Goal: Understand process/instructions: Learn about a topic

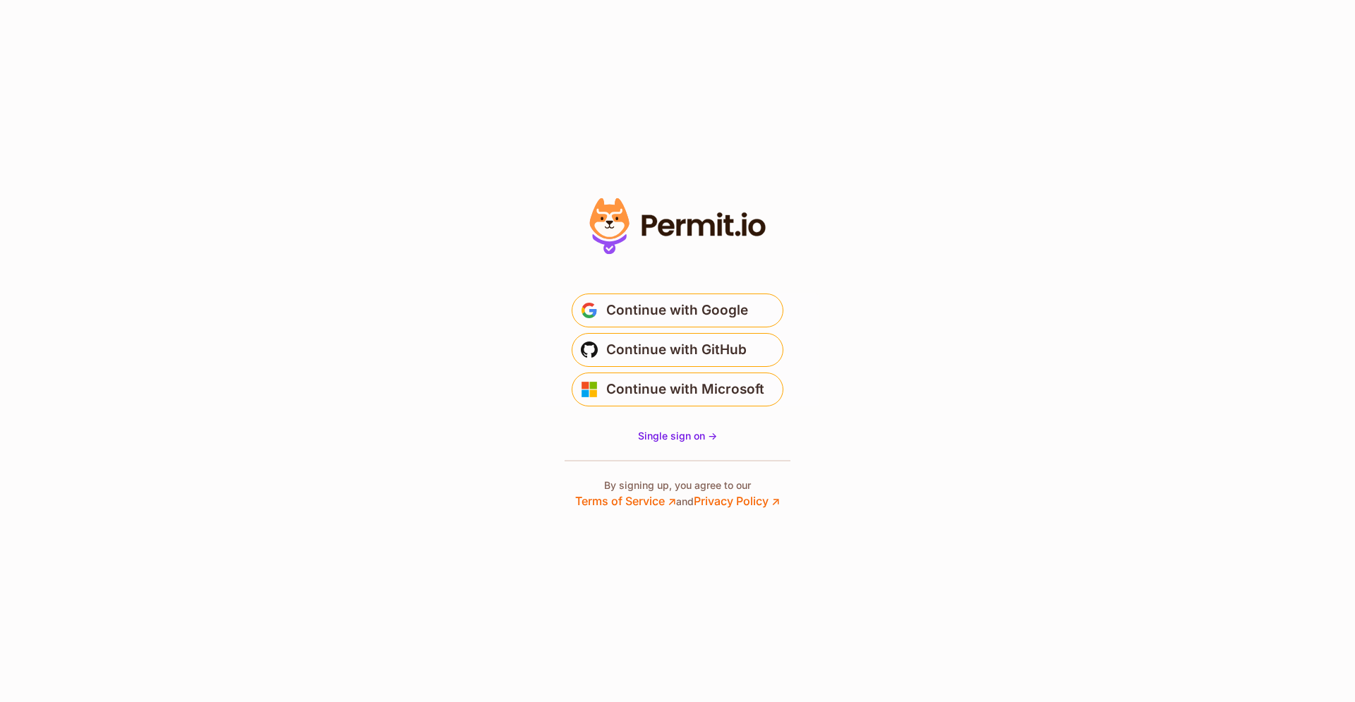
click at [698, 318] on span "Continue with Google" at bounding box center [677, 310] width 142 height 23
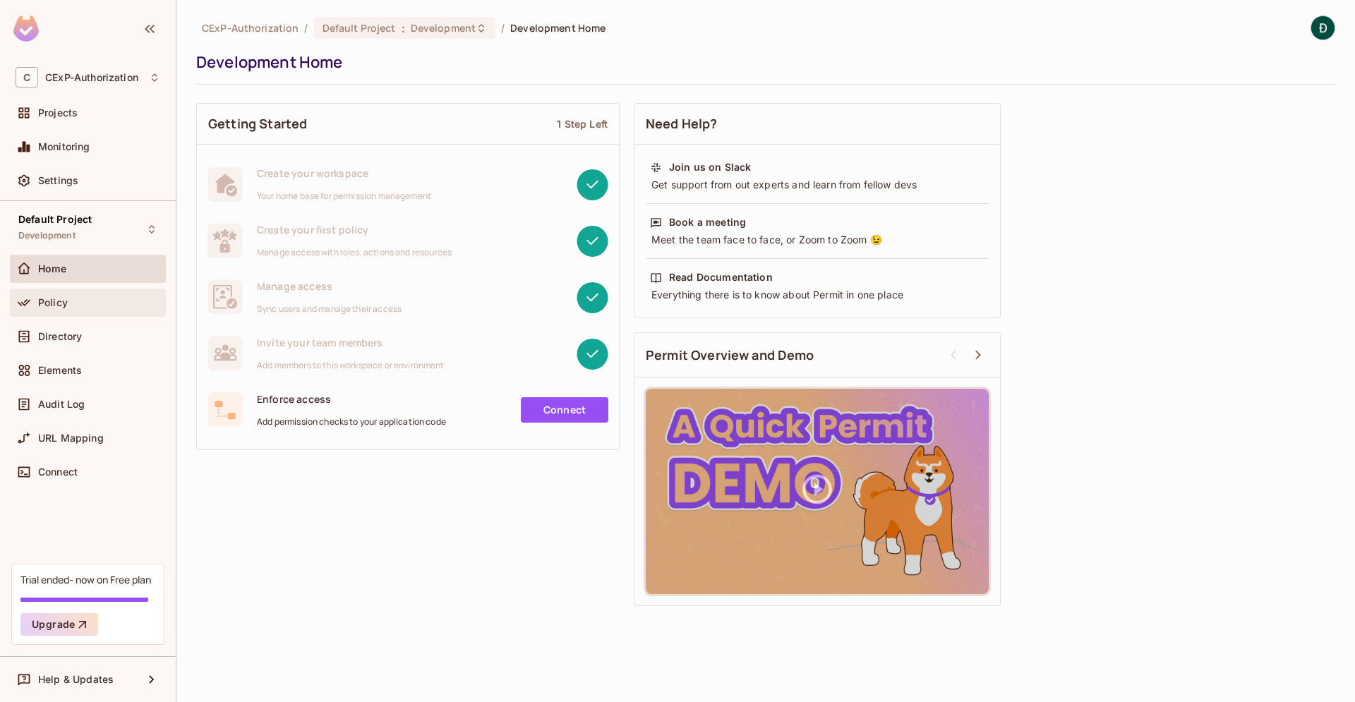
click at [112, 295] on div "Policy" at bounding box center [88, 302] width 145 height 17
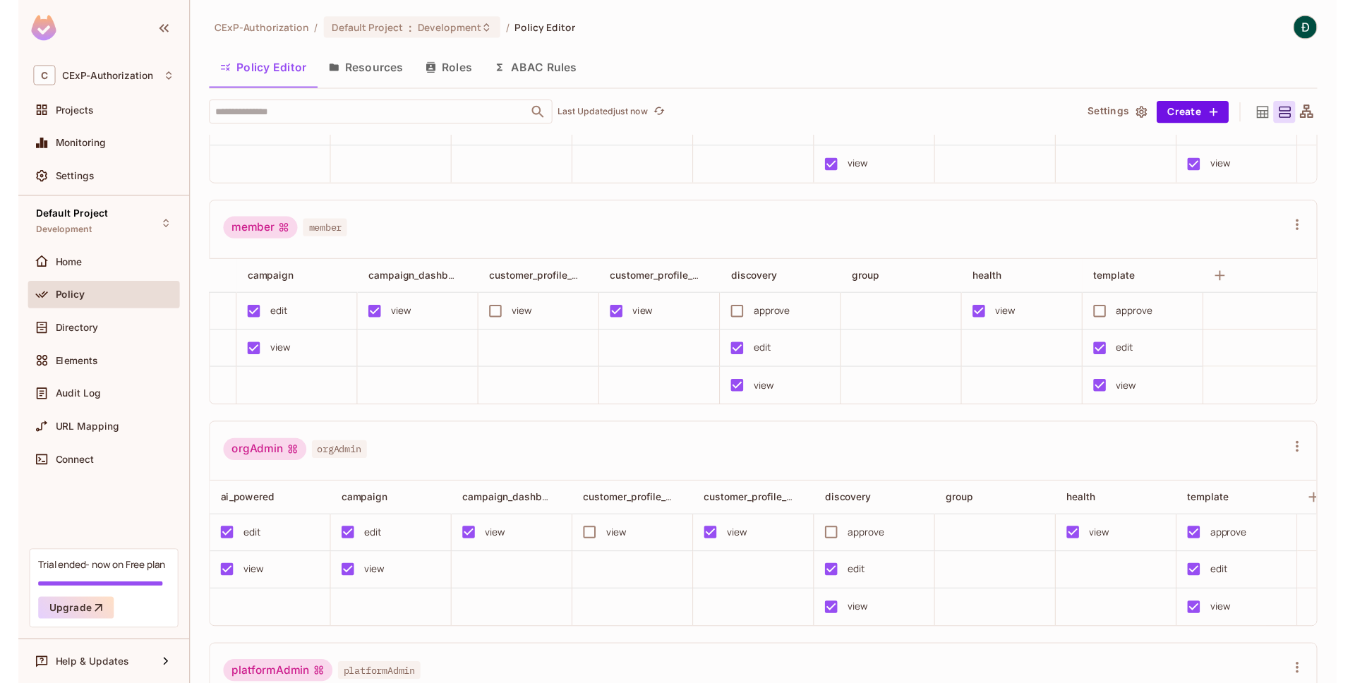
scroll to position [0, 104]
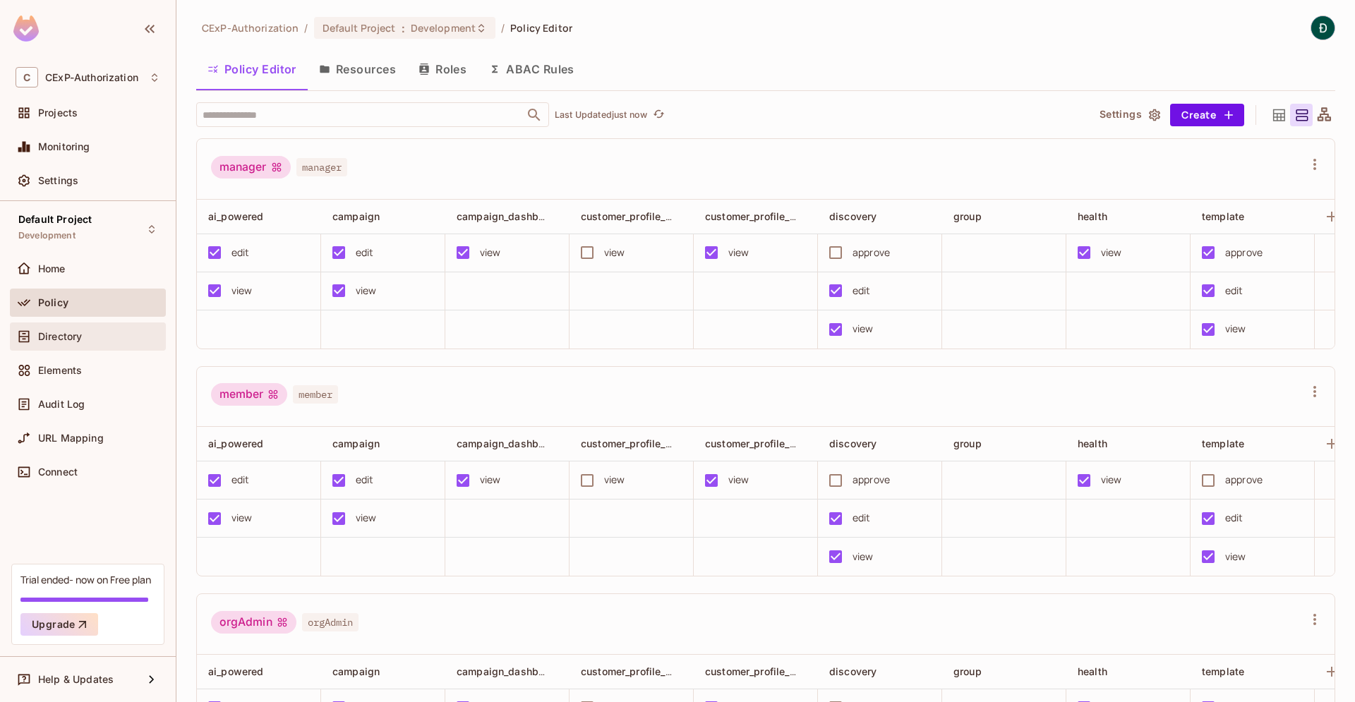
click at [61, 329] on div "Directory" at bounding box center [88, 336] width 145 height 17
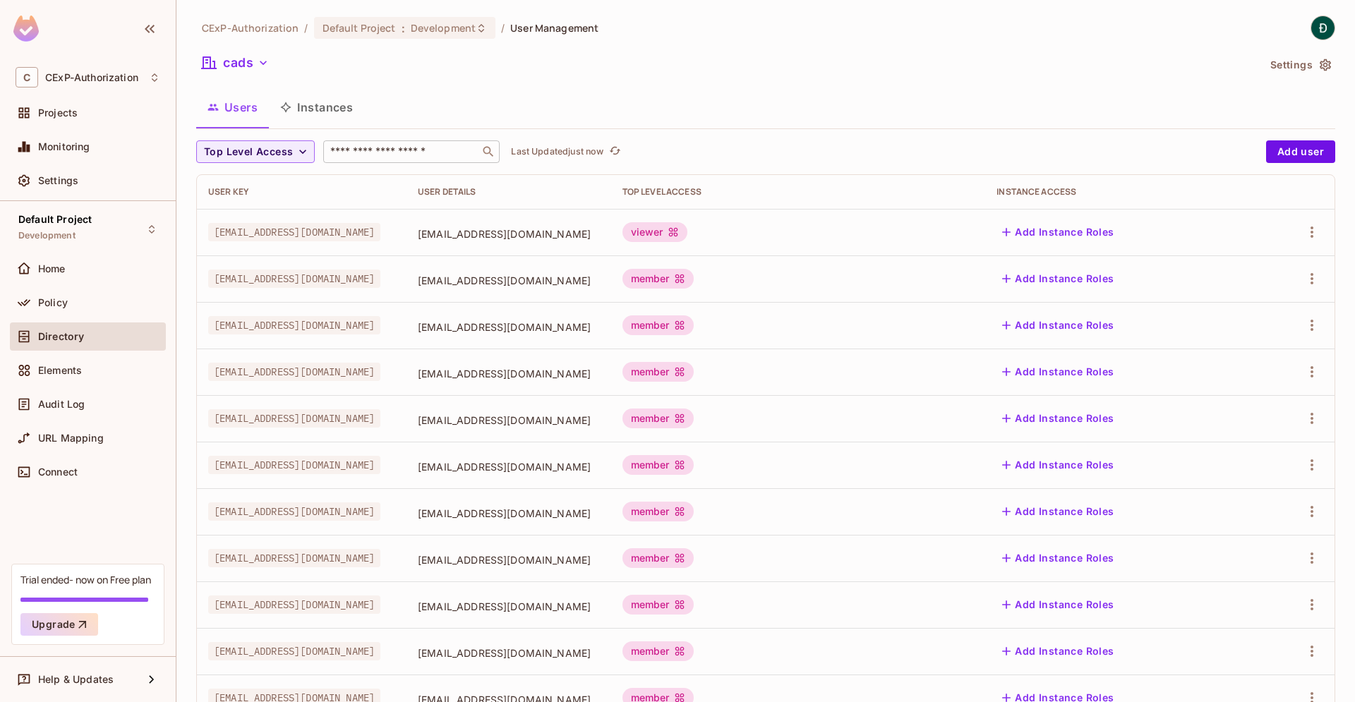
click at [376, 157] on input "text" at bounding box center [401, 152] width 148 height 14
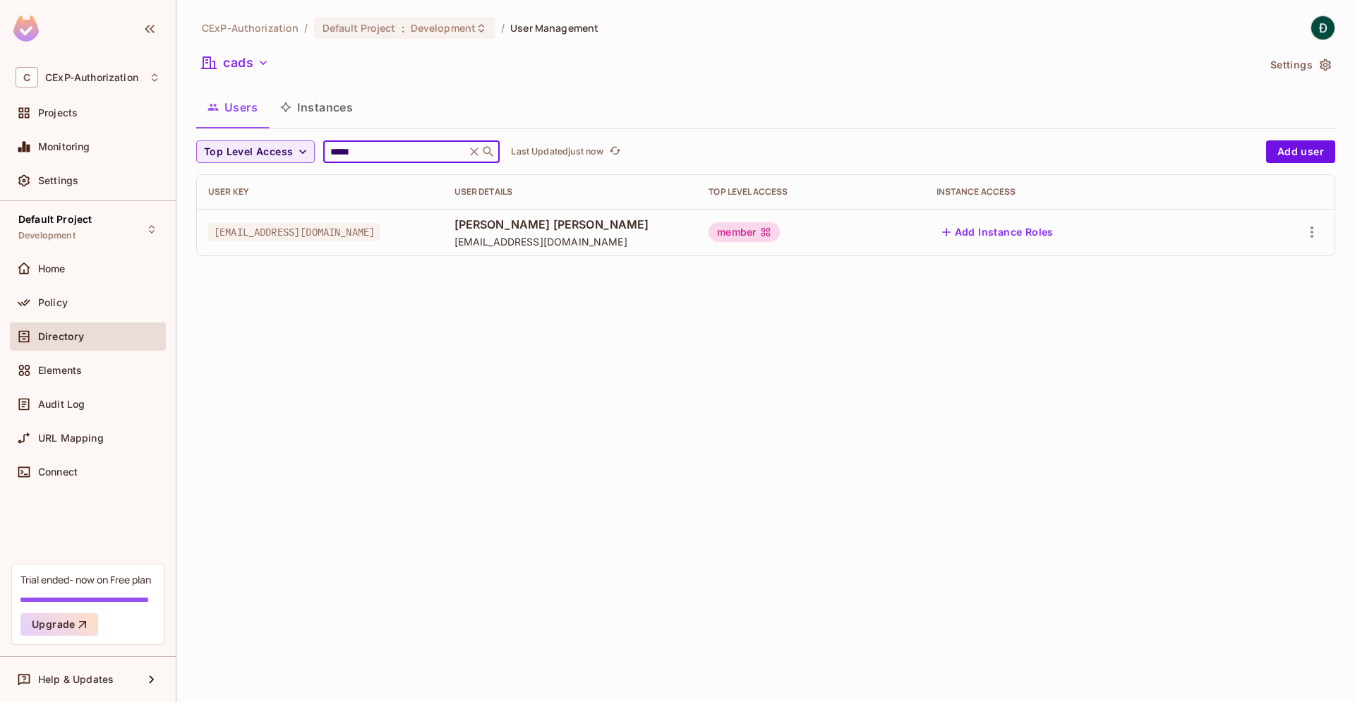
type input "*****"
click at [73, 406] on span "Audit Log" at bounding box center [61, 404] width 47 height 11
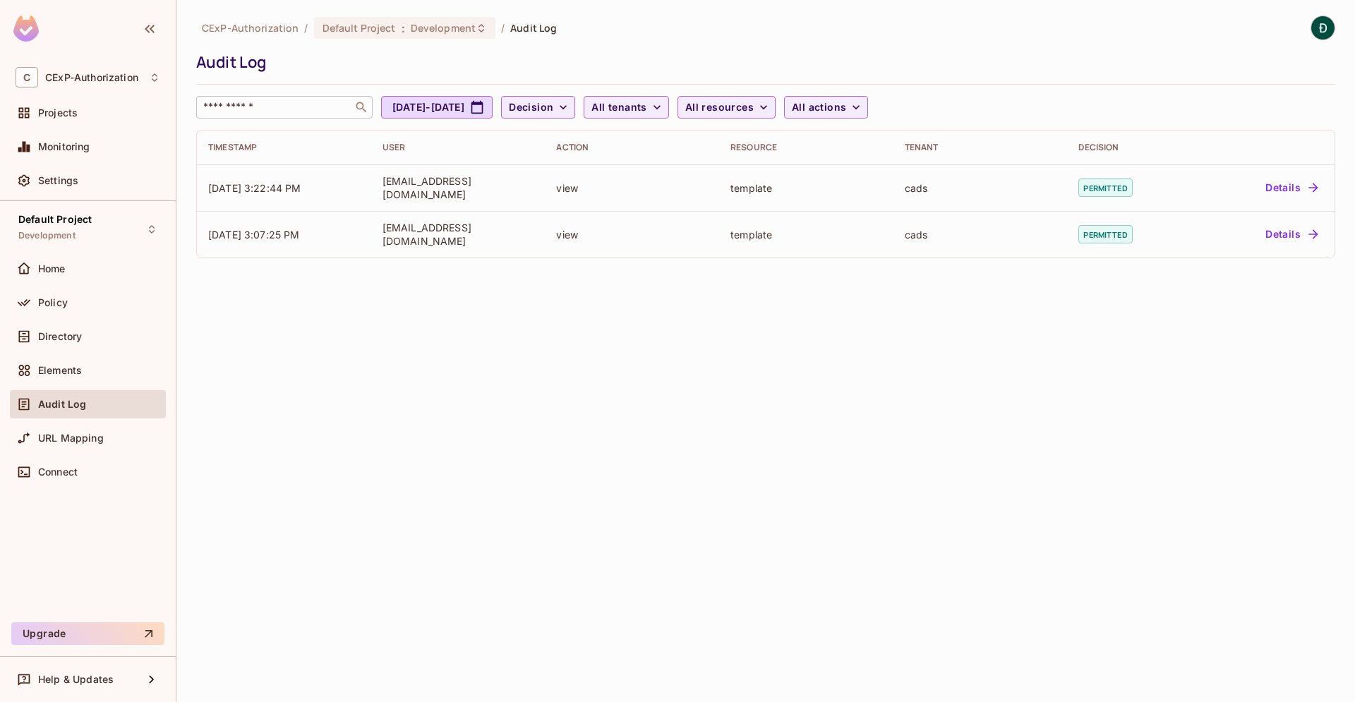
click at [361, 106] on icon at bounding box center [361, 107] width 14 height 14
drag, startPoint x: 331, startPoint y: 461, endPoint x: 136, endPoint y: 101, distance: 409.1
click at [327, 447] on div "CExP-Authorization / Default Project : Development / Audit Log Audit Log ​ [DAT…" at bounding box center [765, 351] width 1178 height 702
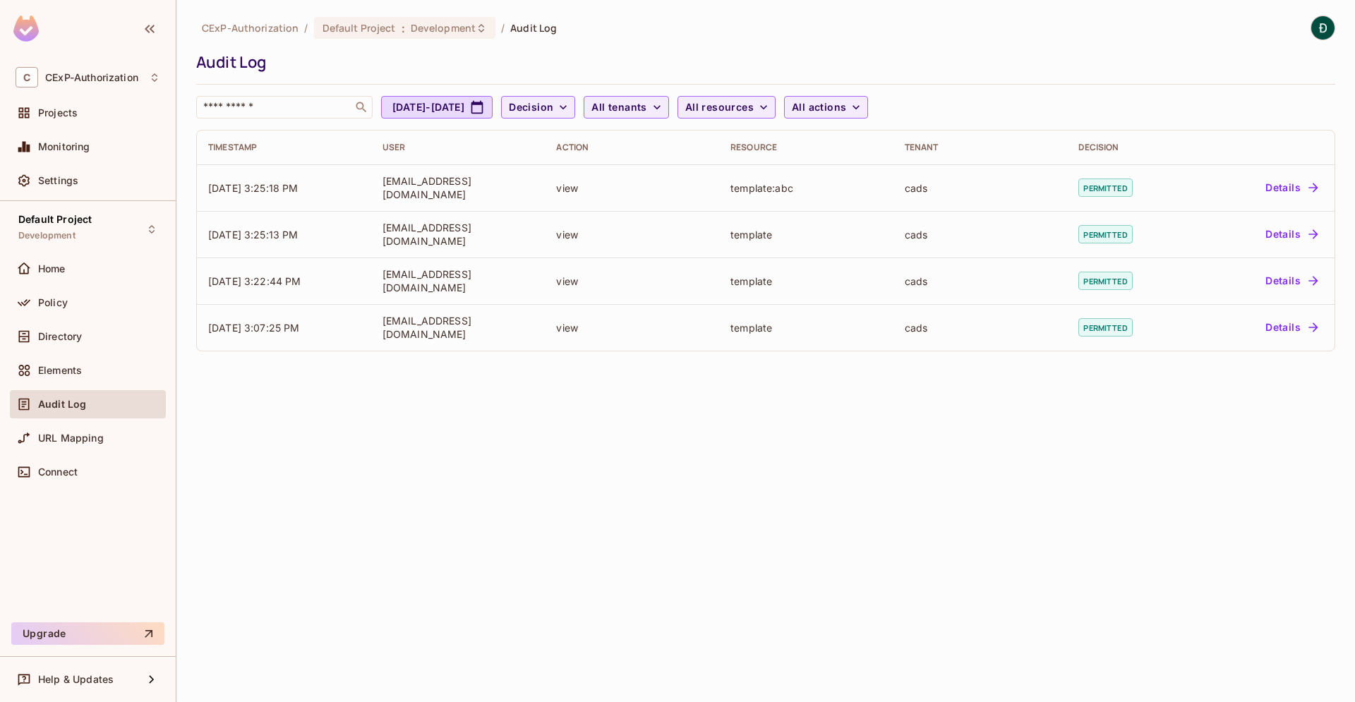
click at [580, 449] on div "CExP-Authorization / Default Project : Development / Audit Log Audit Log ​ Sep …" at bounding box center [765, 351] width 1178 height 702
click at [108, 177] on div "Settings" at bounding box center [99, 180] width 122 height 11
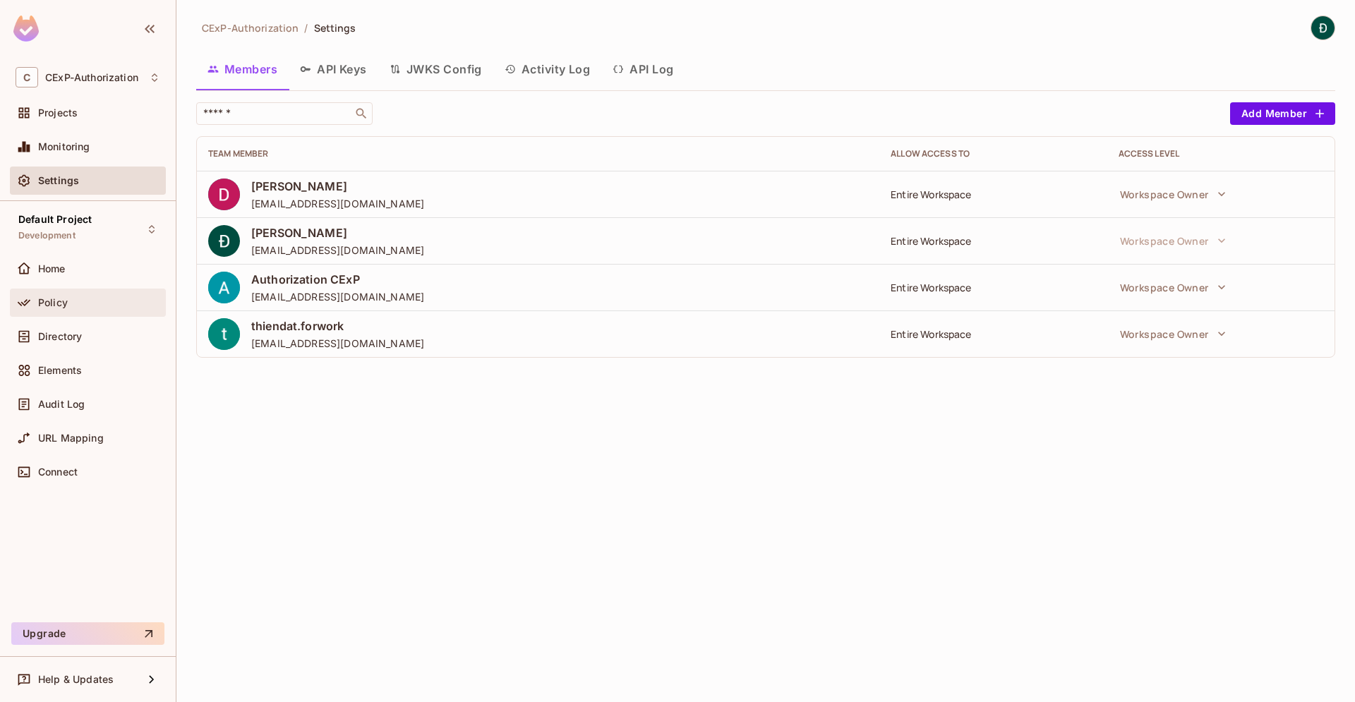
click at [76, 298] on div "Policy" at bounding box center [99, 302] width 122 height 11
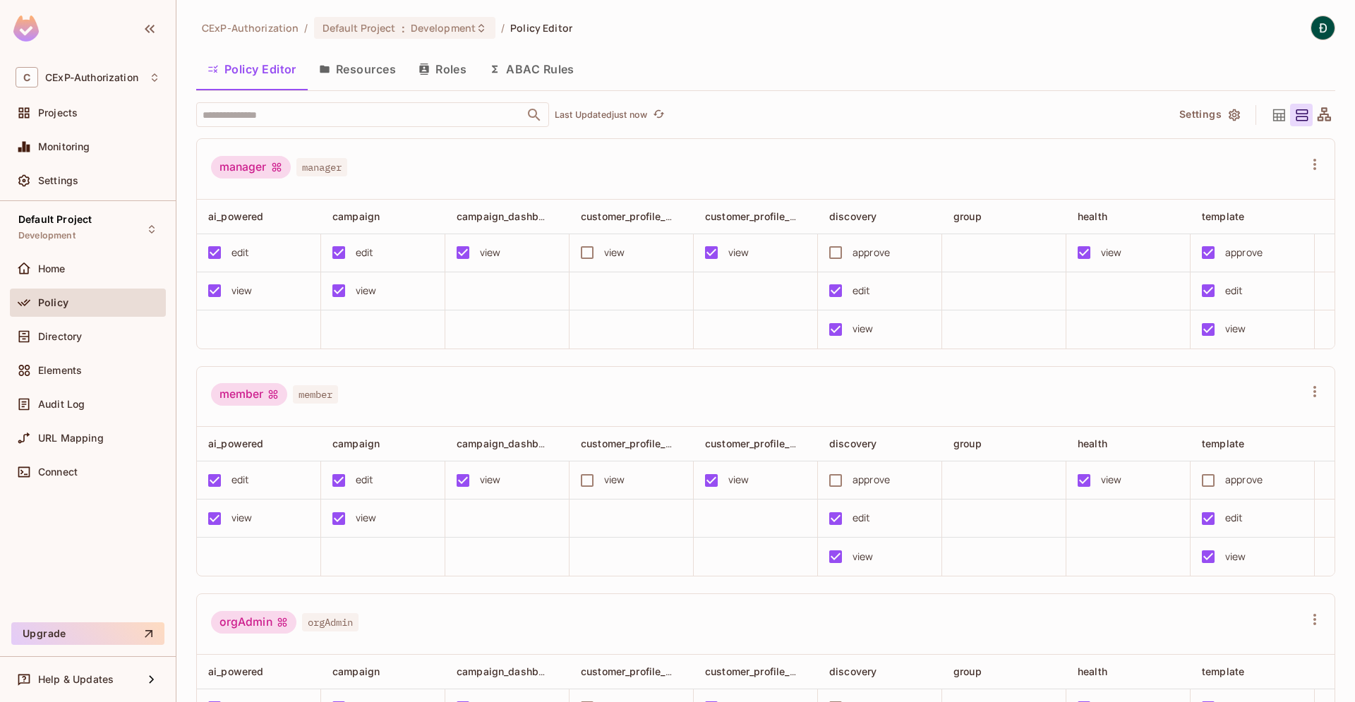
click at [358, 78] on button "Resources" at bounding box center [357, 69] width 99 height 35
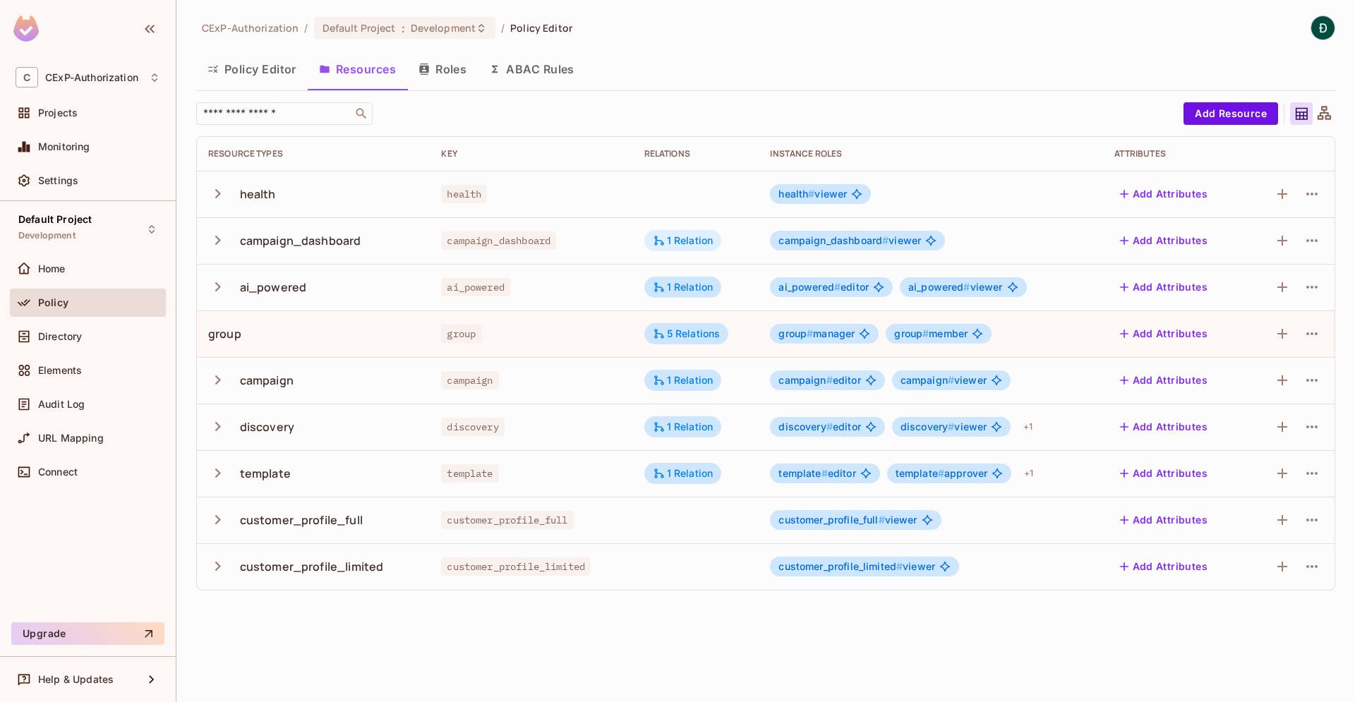
click at [685, 241] on div "1 Relation" at bounding box center [683, 240] width 61 height 13
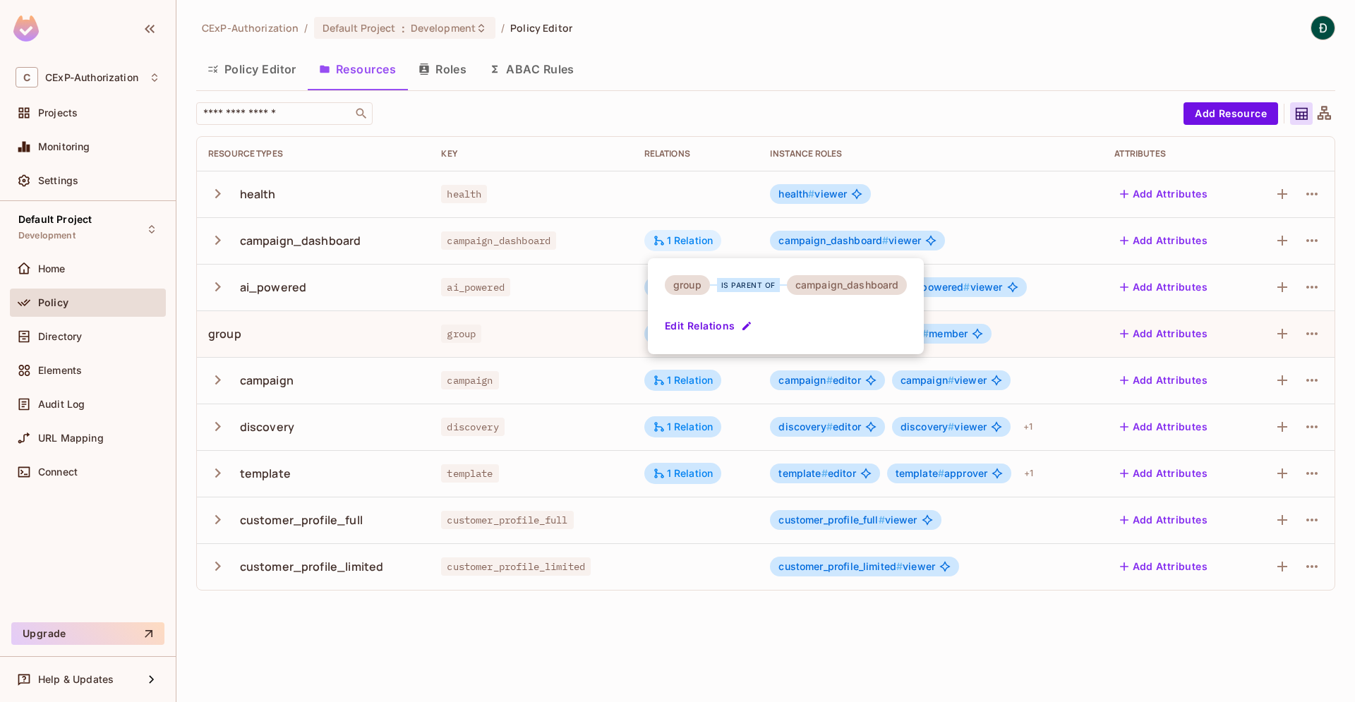
click at [685, 241] on div at bounding box center [677, 351] width 1355 height 702
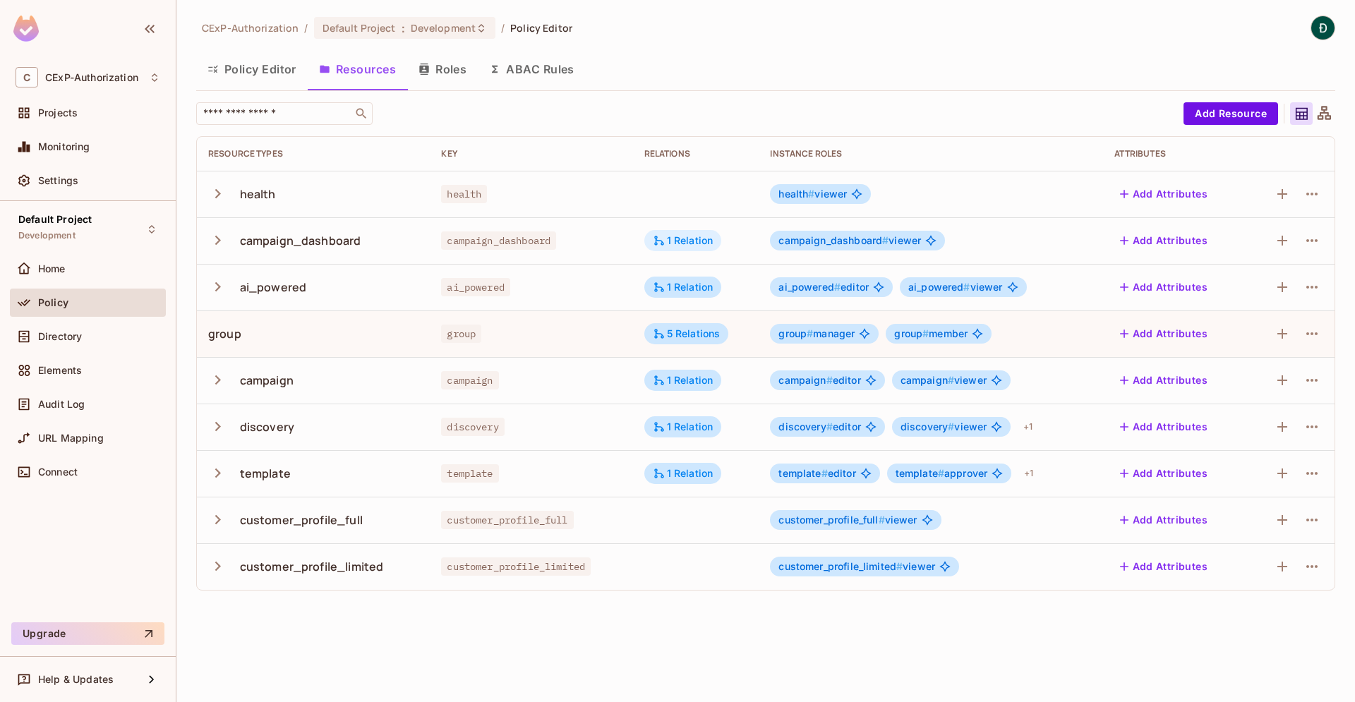
click at [685, 241] on div "1 Relation" at bounding box center [683, 240] width 61 height 13
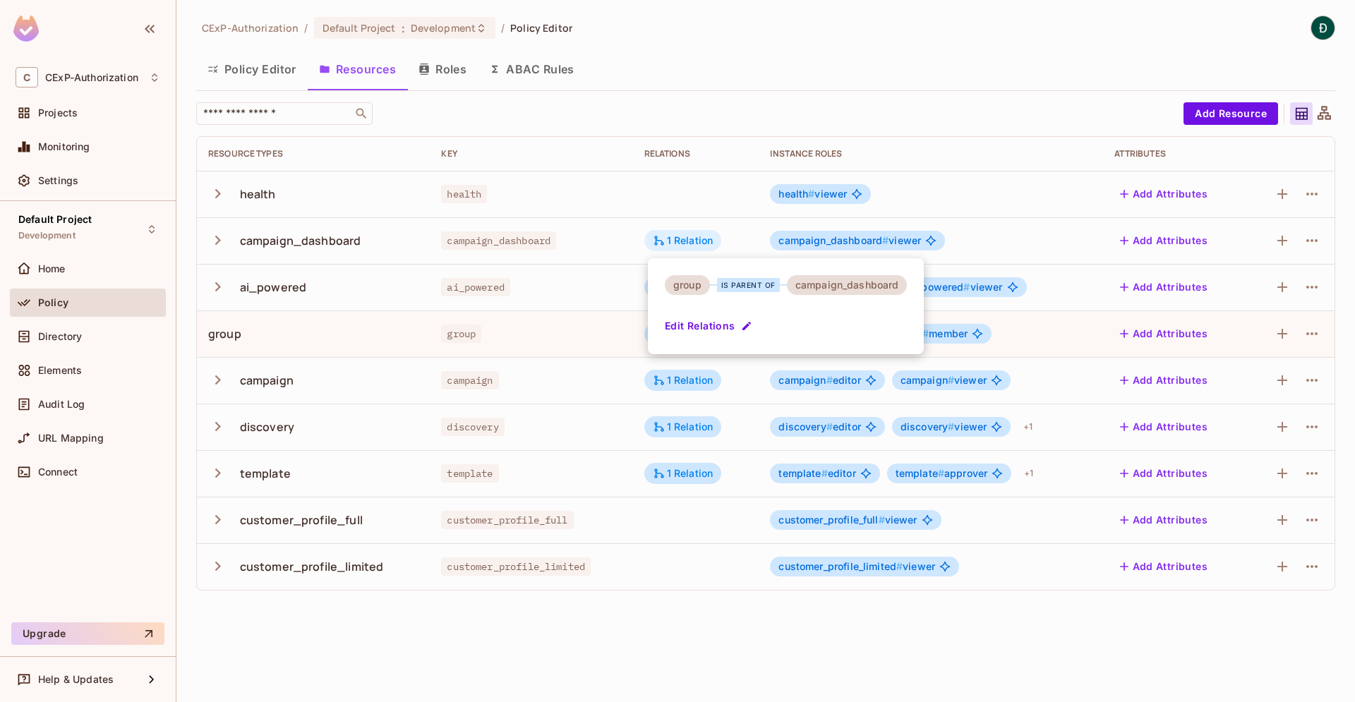
click at [685, 241] on div at bounding box center [677, 351] width 1355 height 702
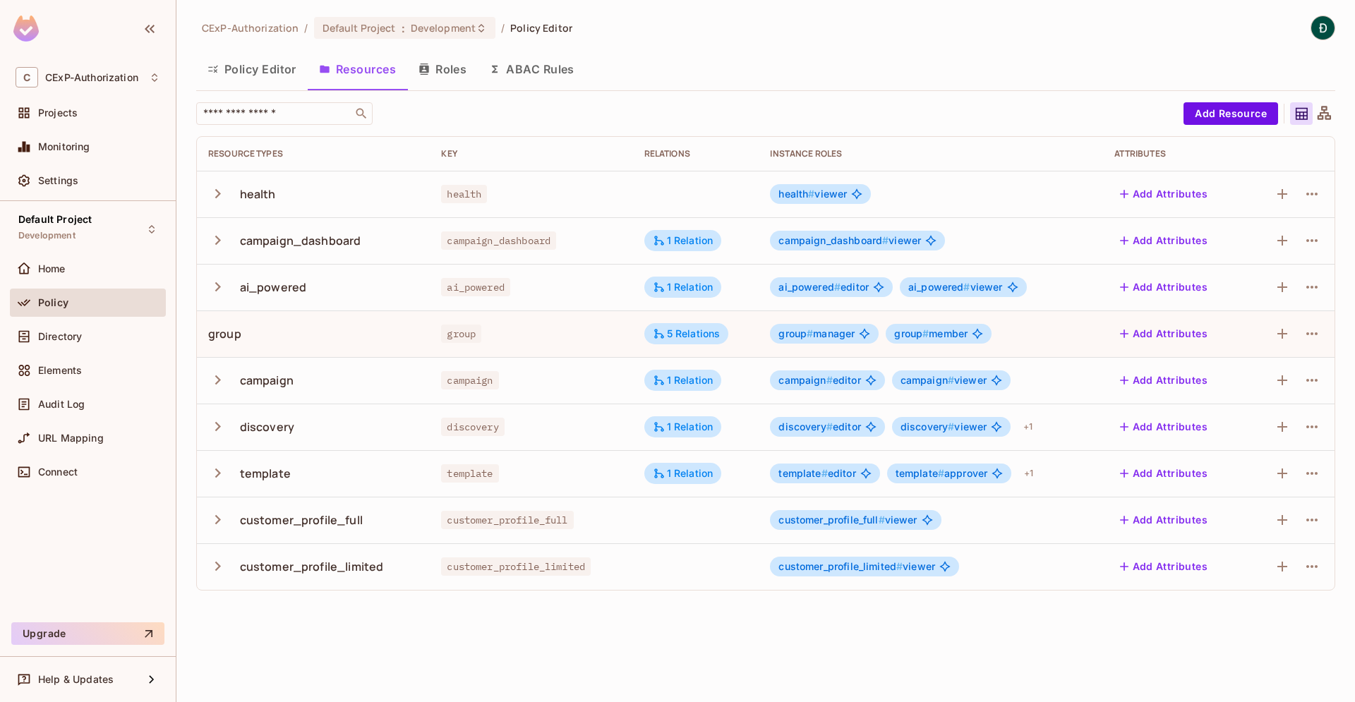
click at [684, 637] on div "CExP-Authorization / Default Project : Development / Policy Editor Policy Edito…" at bounding box center [765, 351] width 1178 height 702
click at [690, 239] on div "1 Relation" at bounding box center [683, 240] width 61 height 13
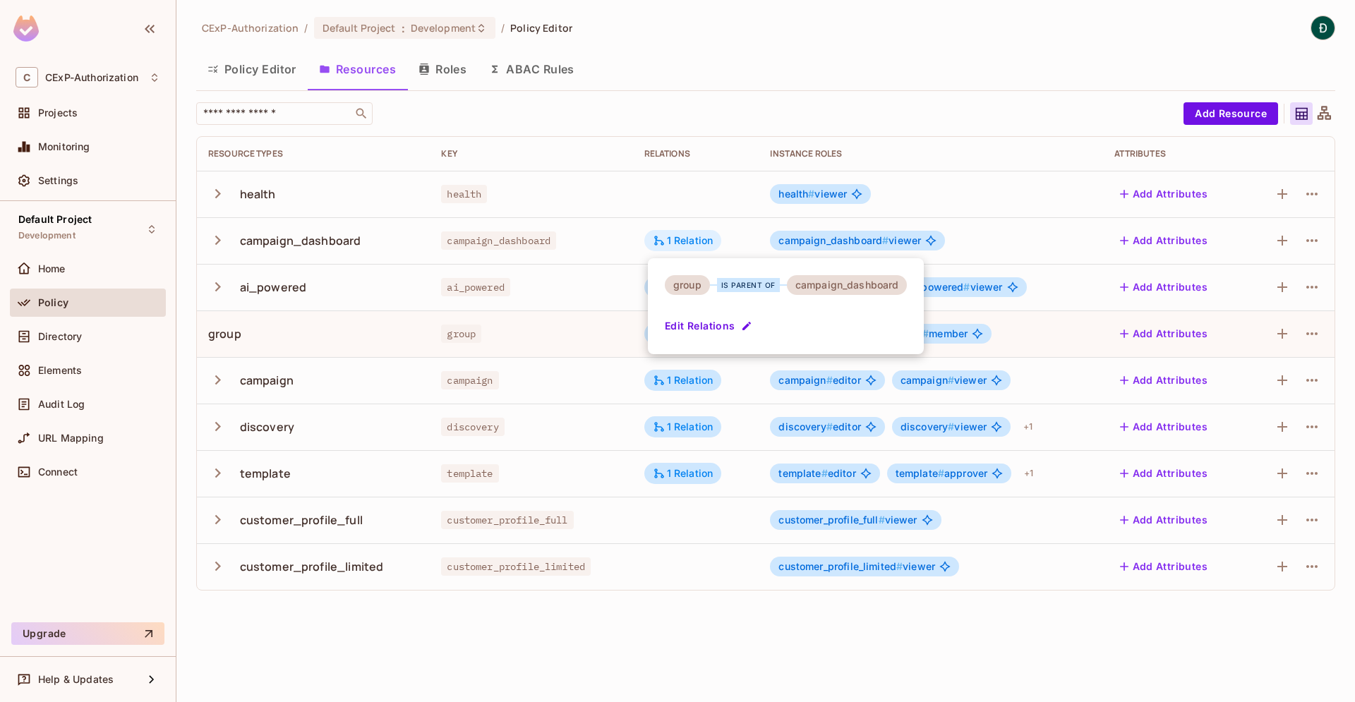
click at [690, 239] on div at bounding box center [677, 351] width 1355 height 702
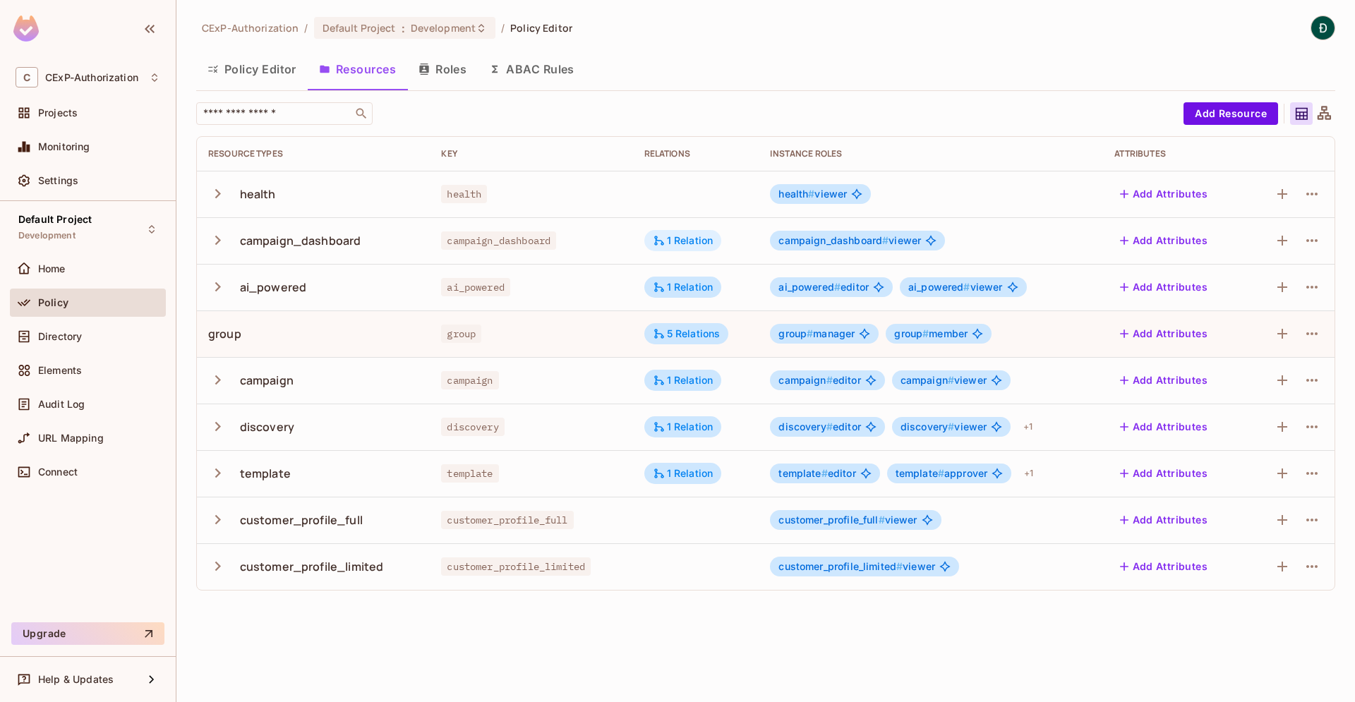
click at [688, 243] on div "1 Relation" at bounding box center [683, 240] width 61 height 13
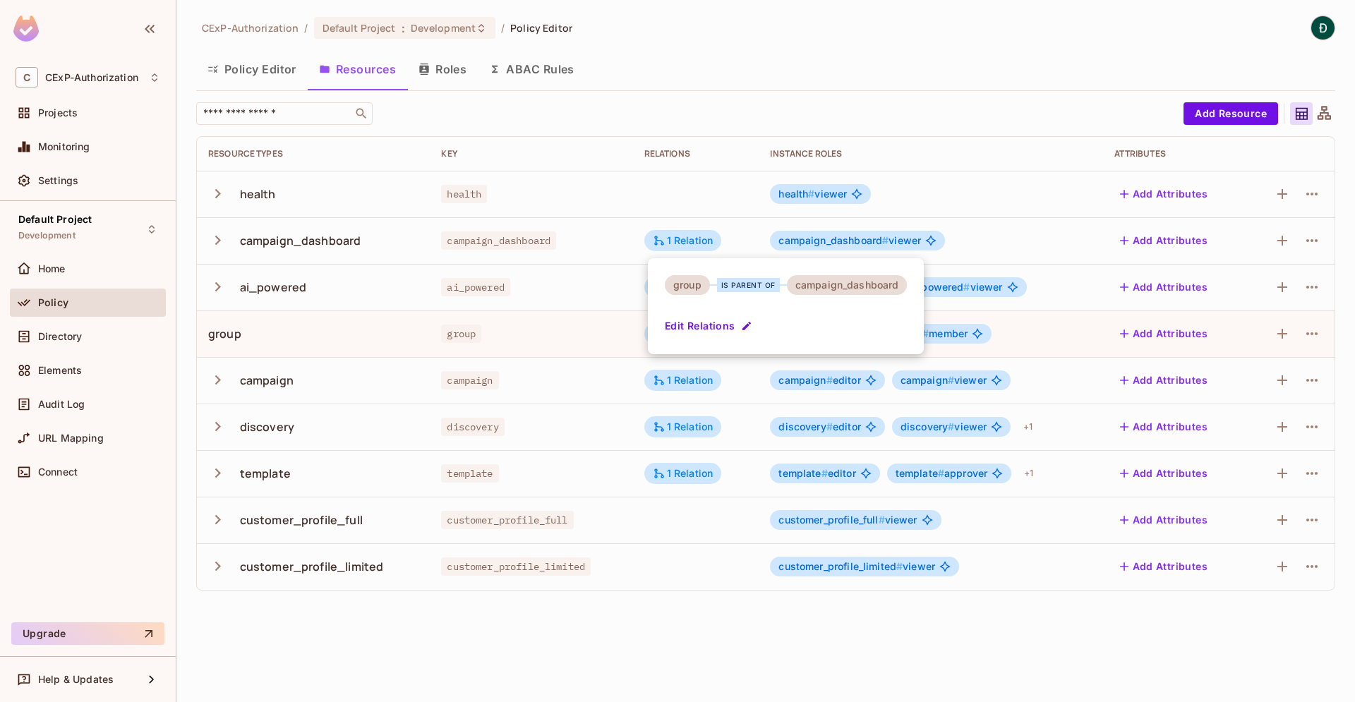
click at [660, 236] on div at bounding box center [677, 351] width 1355 height 702
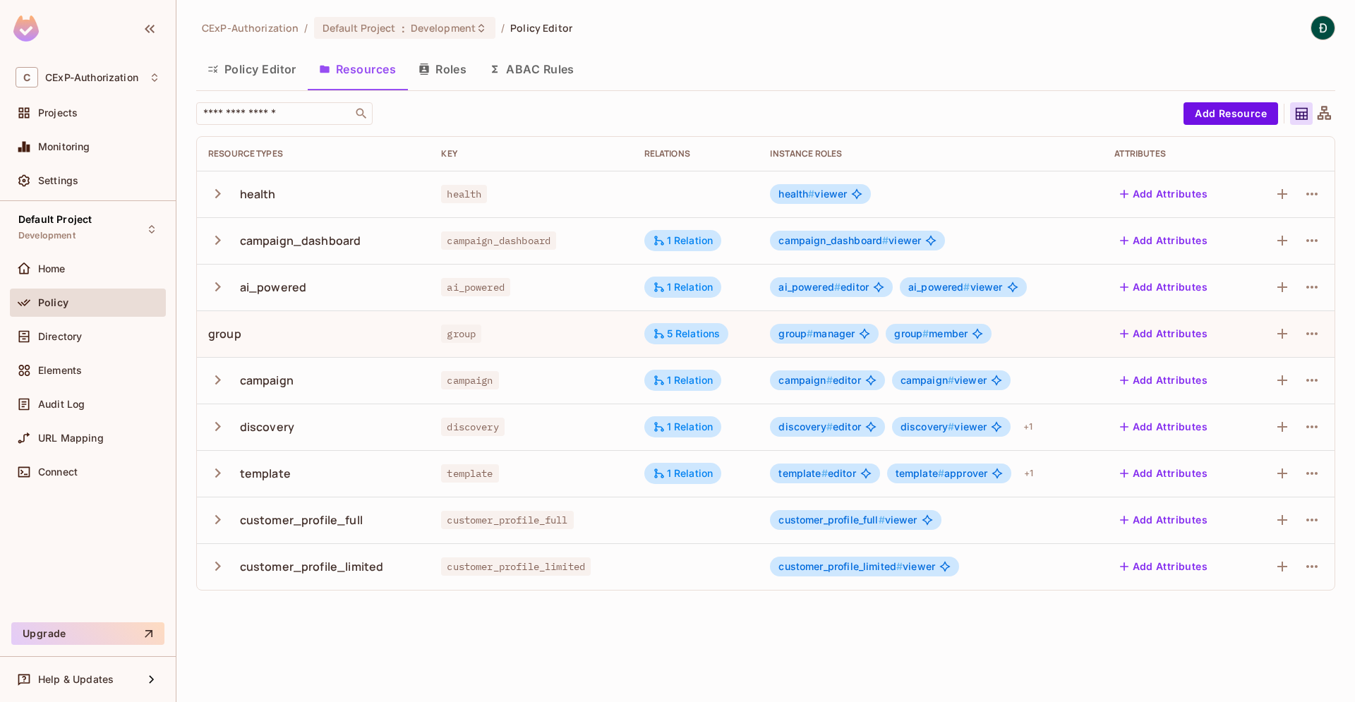
click at [231, 336] on div "group" at bounding box center [224, 334] width 33 height 16
click at [224, 332] on div "group" at bounding box center [224, 334] width 33 height 16
click at [693, 337] on div "5 Relations" at bounding box center [687, 333] width 68 height 13
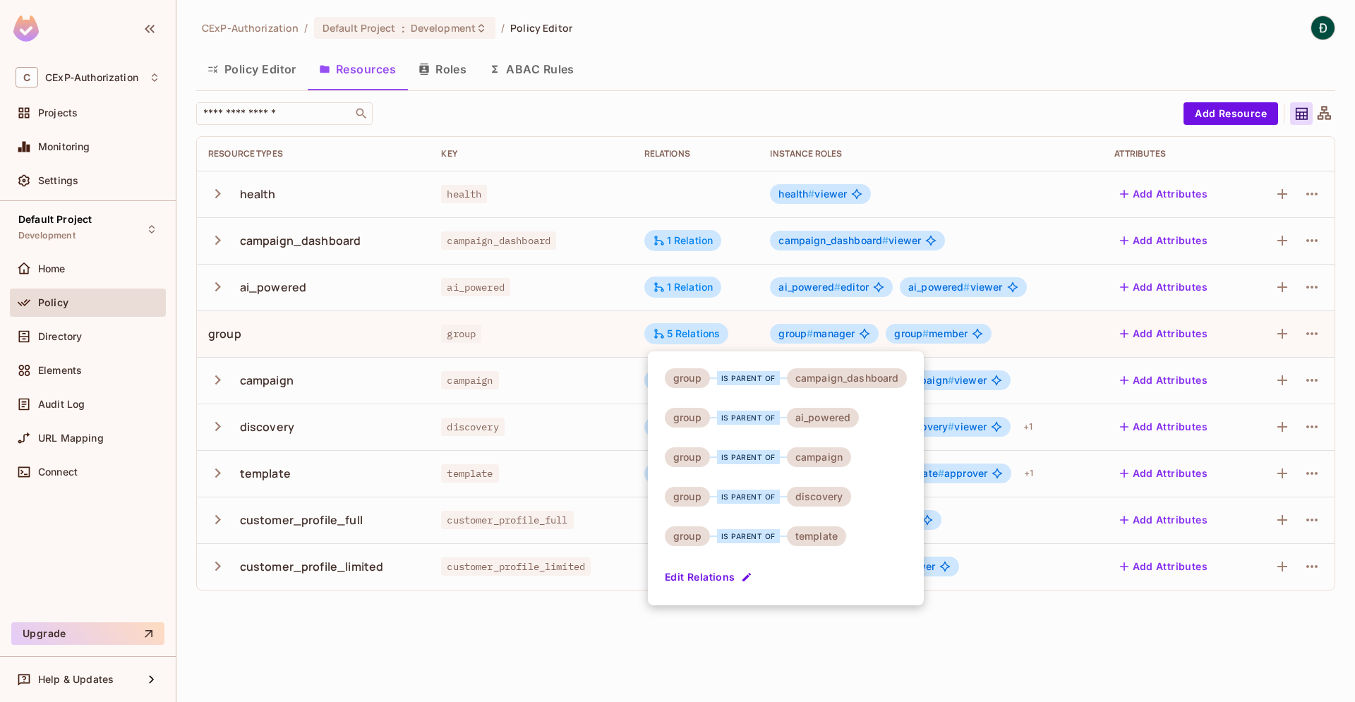
click at [404, 665] on div at bounding box center [677, 351] width 1355 height 702
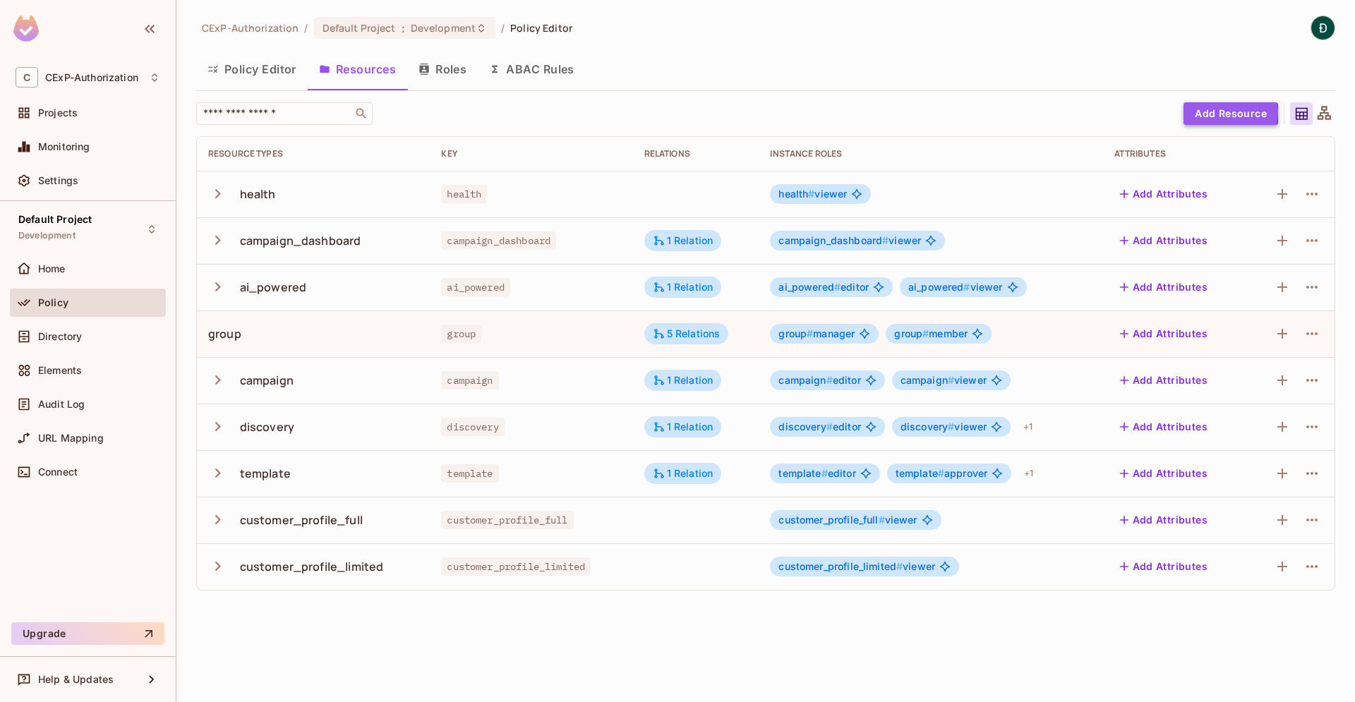
click at [1226, 113] on button "Add Resource" at bounding box center [1230, 113] width 95 height 23
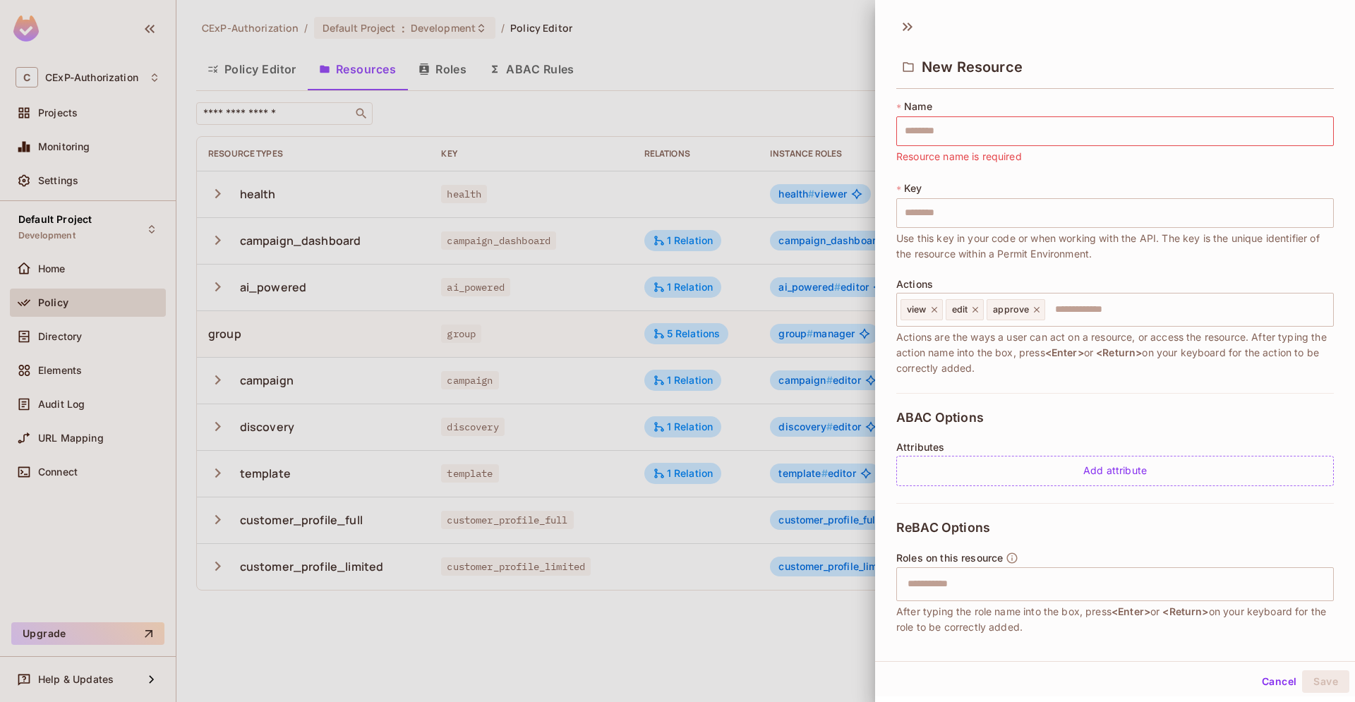
click at [738, 68] on div at bounding box center [677, 351] width 1355 height 702
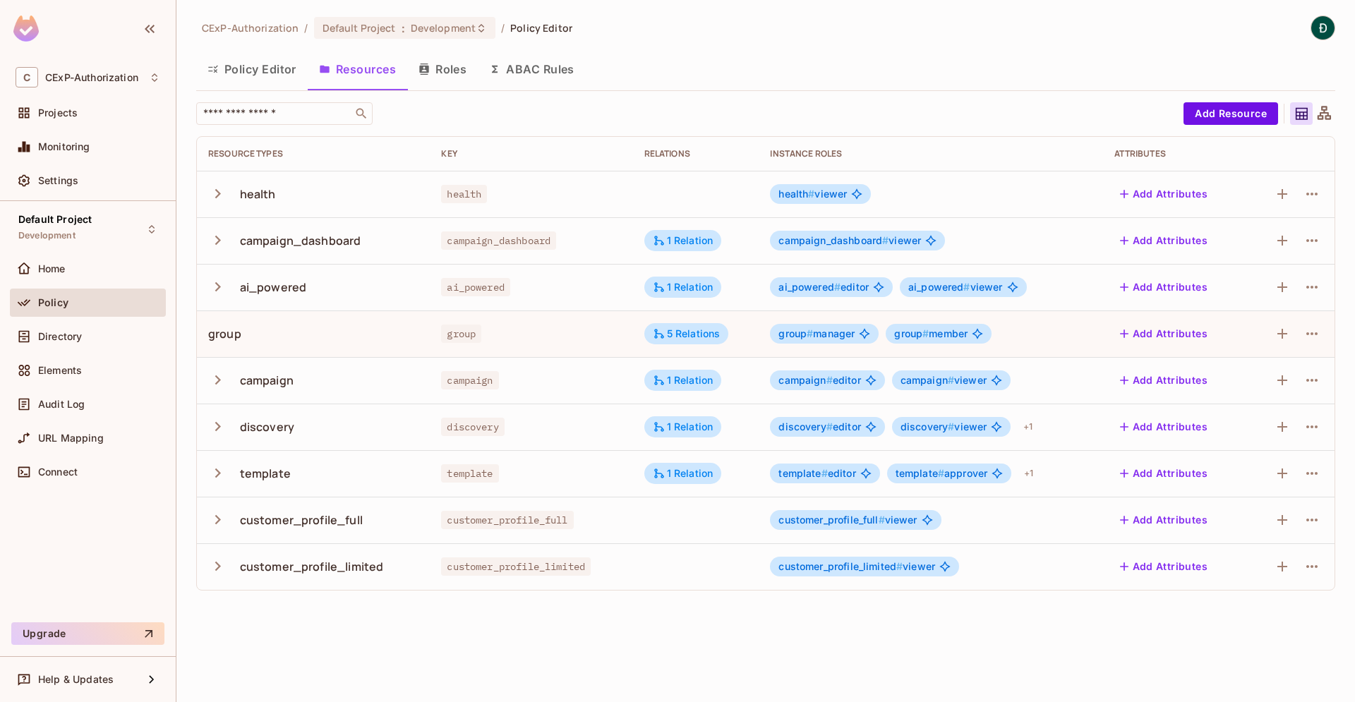
click at [217, 339] on div "group" at bounding box center [224, 334] width 33 height 16
click at [676, 231] on div "1 Relation" at bounding box center [683, 240] width 78 height 21
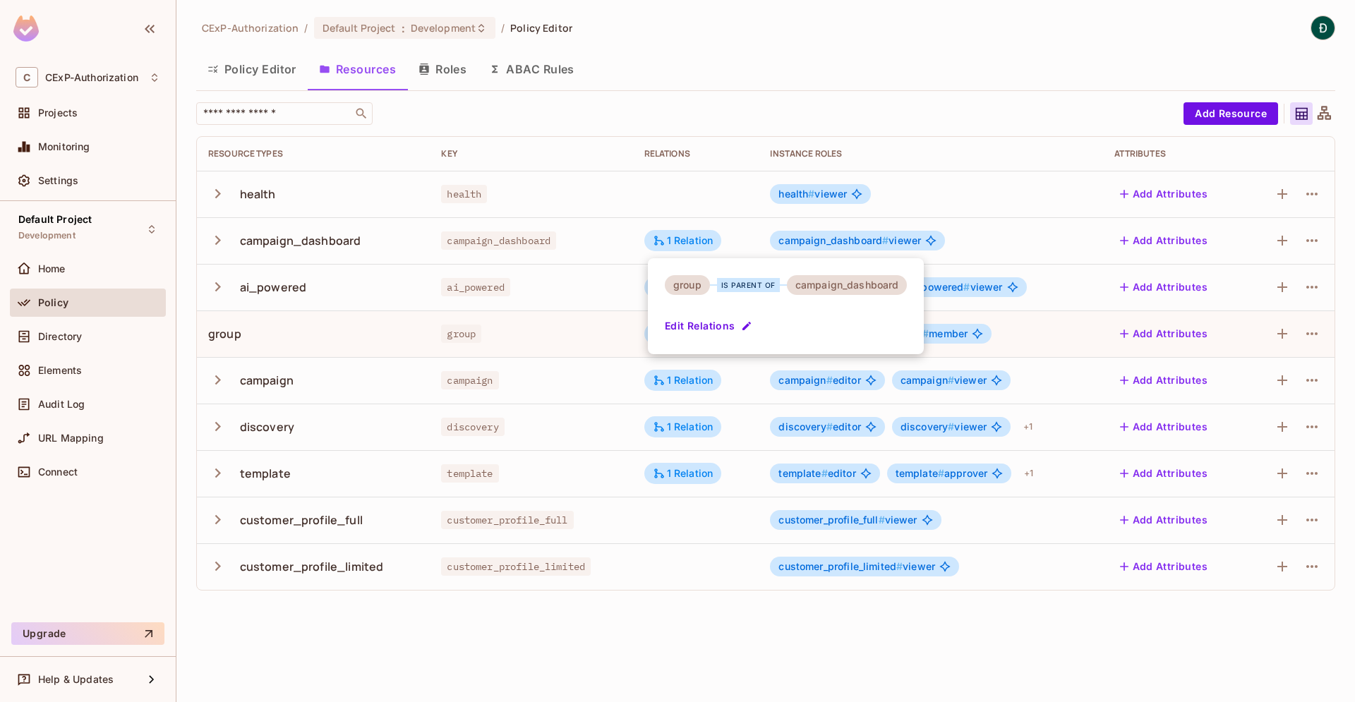
click at [563, 603] on div at bounding box center [677, 351] width 1355 height 702
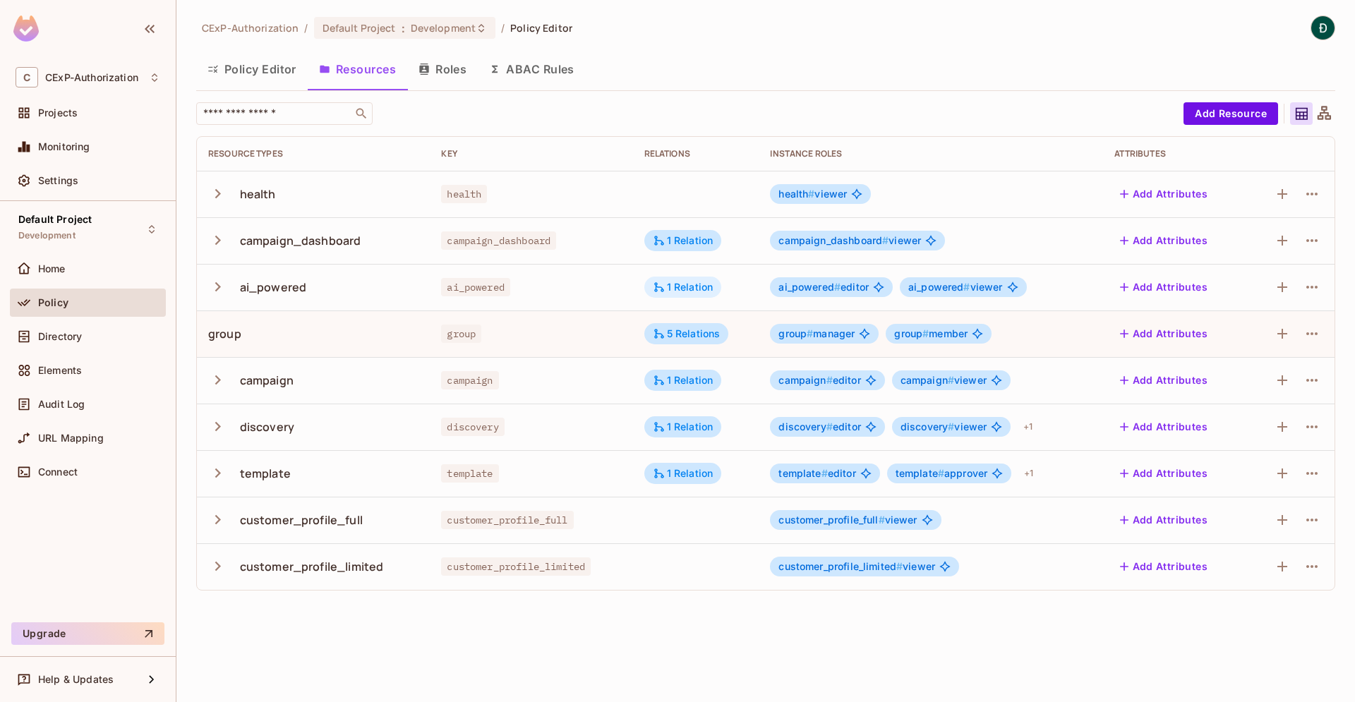
click at [675, 290] on div "1 Relation" at bounding box center [683, 287] width 61 height 13
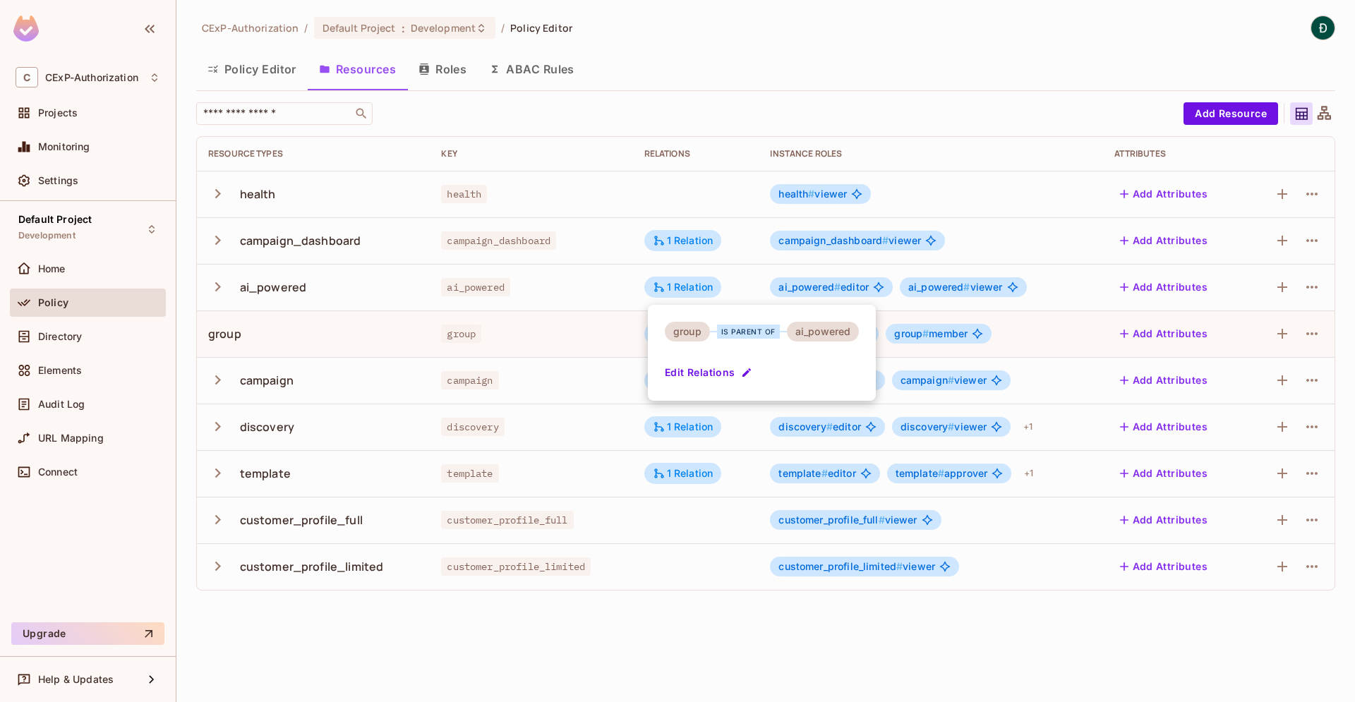
click at [573, 633] on div at bounding box center [677, 351] width 1355 height 702
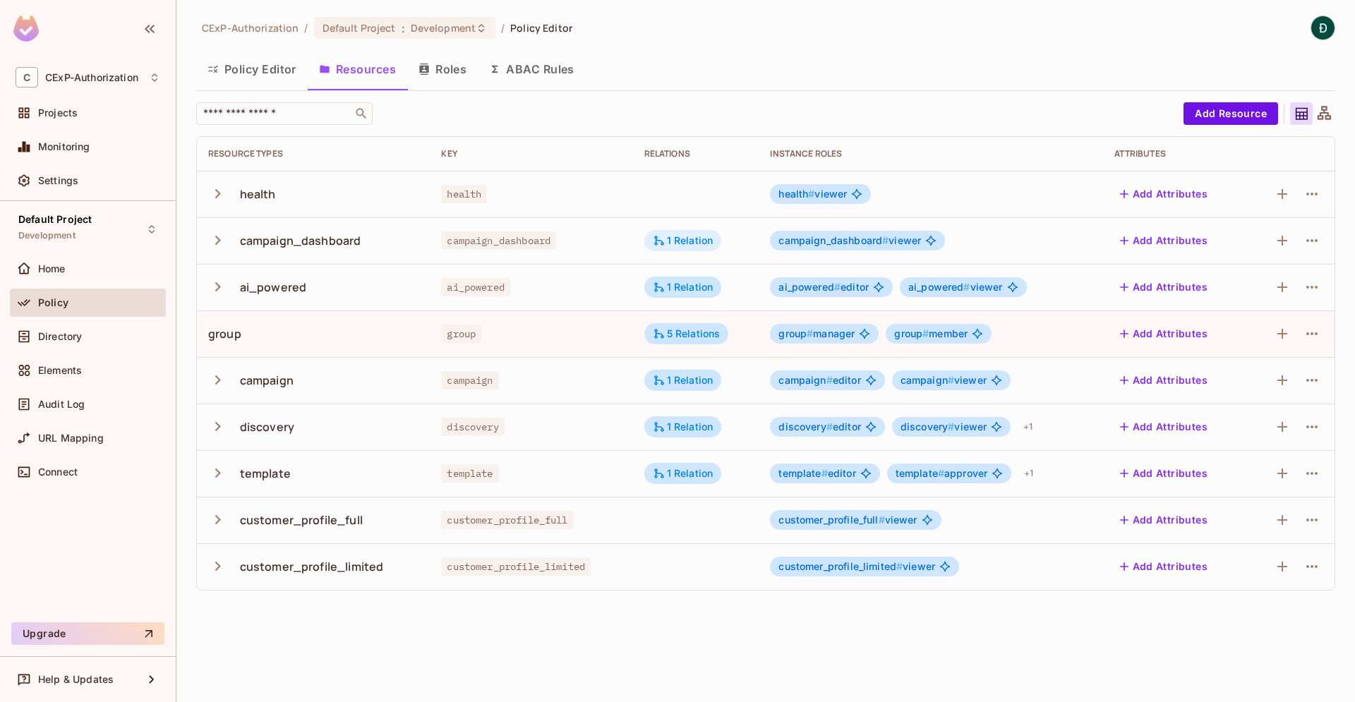
click at [671, 240] on div "1 Relation" at bounding box center [683, 240] width 61 height 13
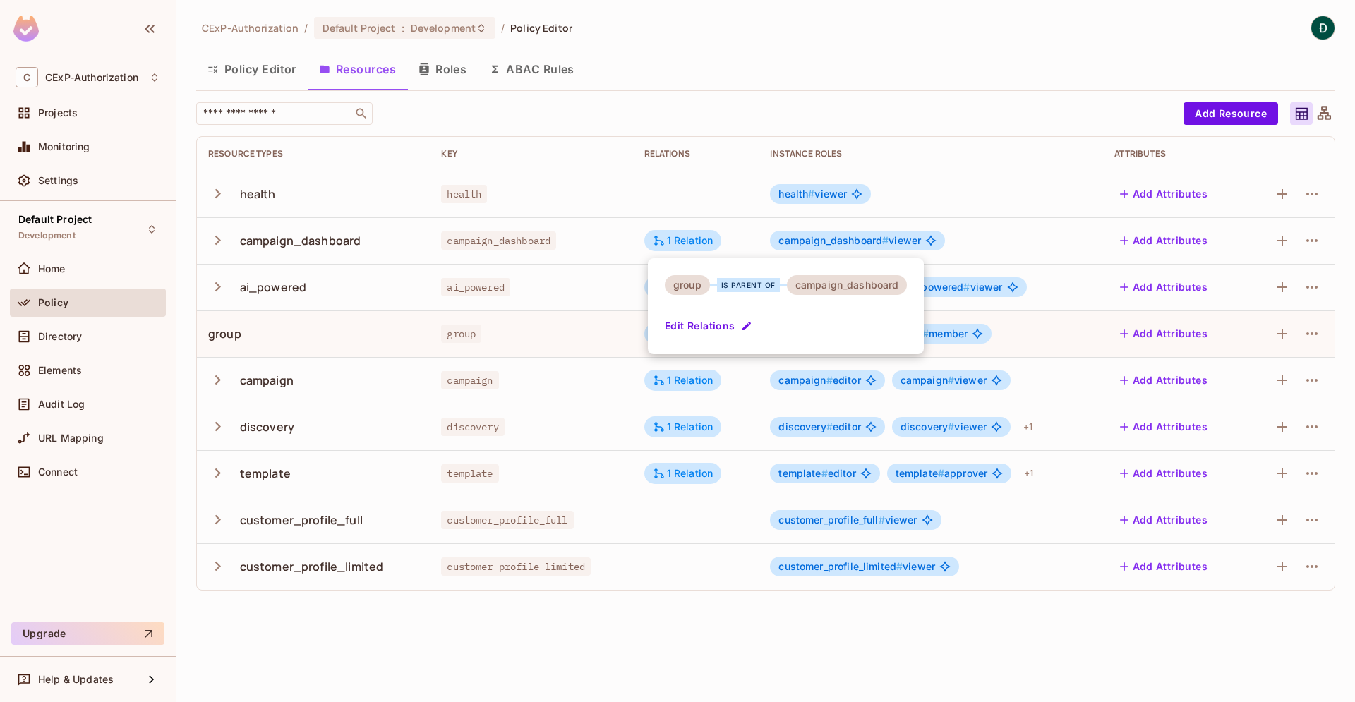
click at [624, 651] on div at bounding box center [677, 351] width 1355 height 702
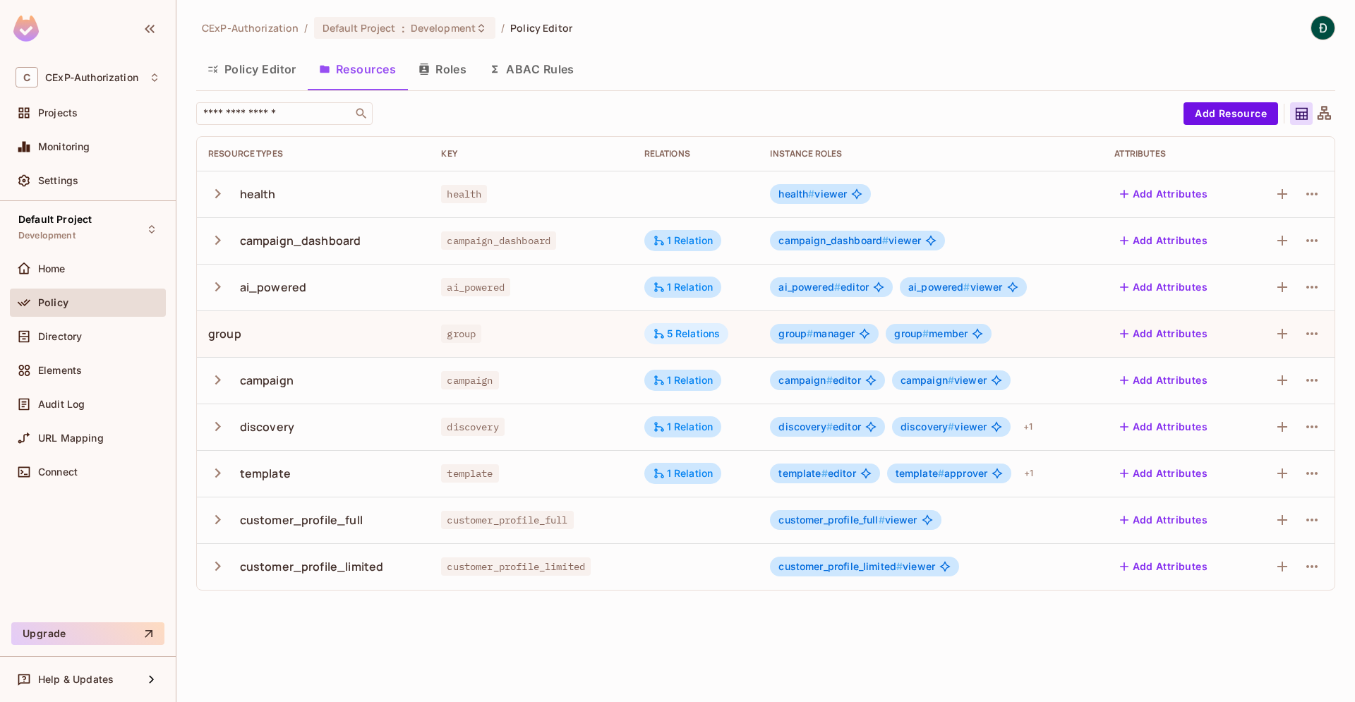
click at [703, 338] on div "5 Relations" at bounding box center [687, 333] width 68 height 13
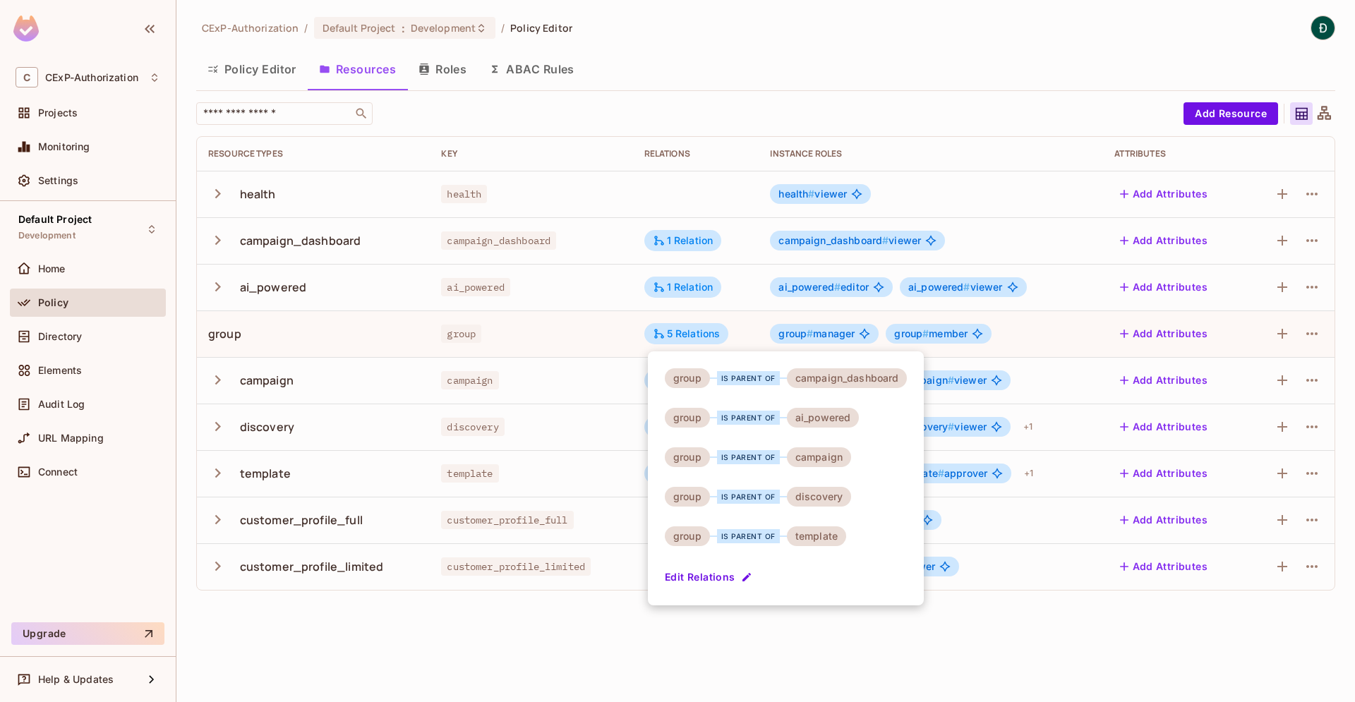
click at [539, 642] on div at bounding box center [677, 351] width 1355 height 702
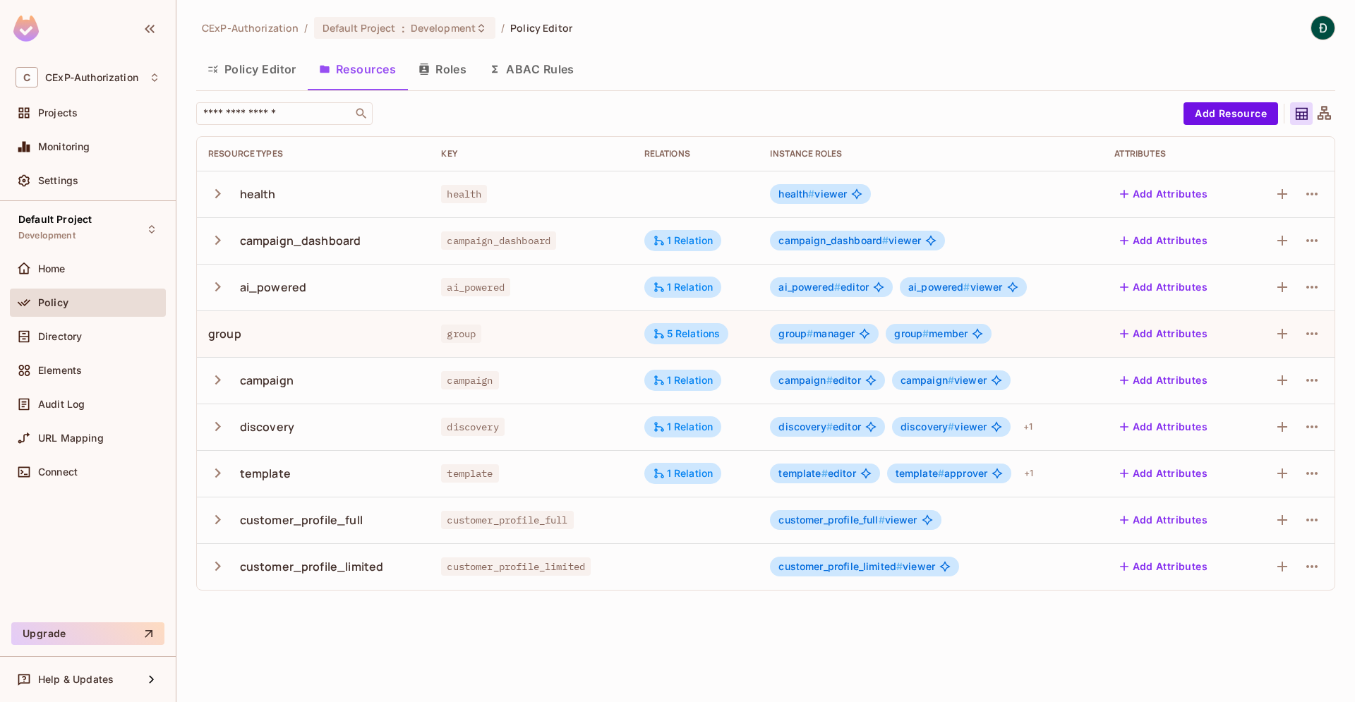
click at [1324, 119] on icon at bounding box center [1324, 114] width 18 height 18
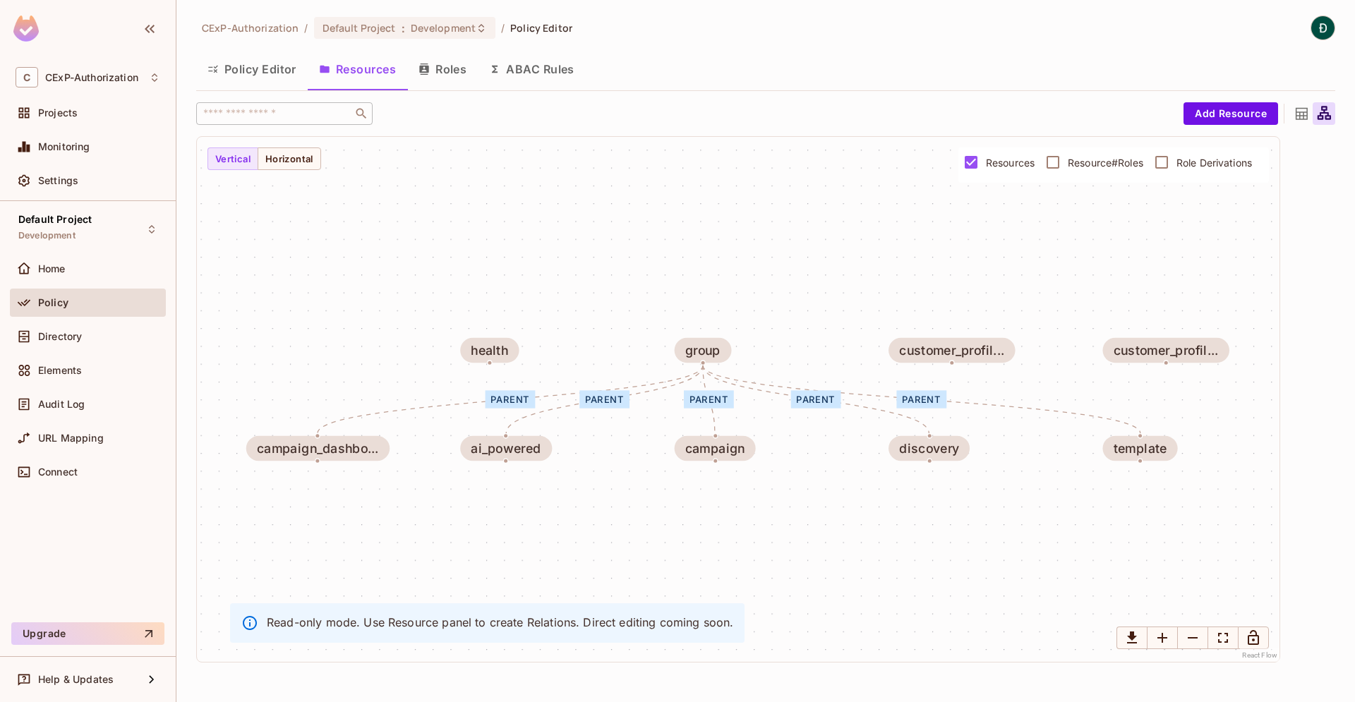
click at [1300, 115] on icon at bounding box center [1302, 114] width 18 height 18
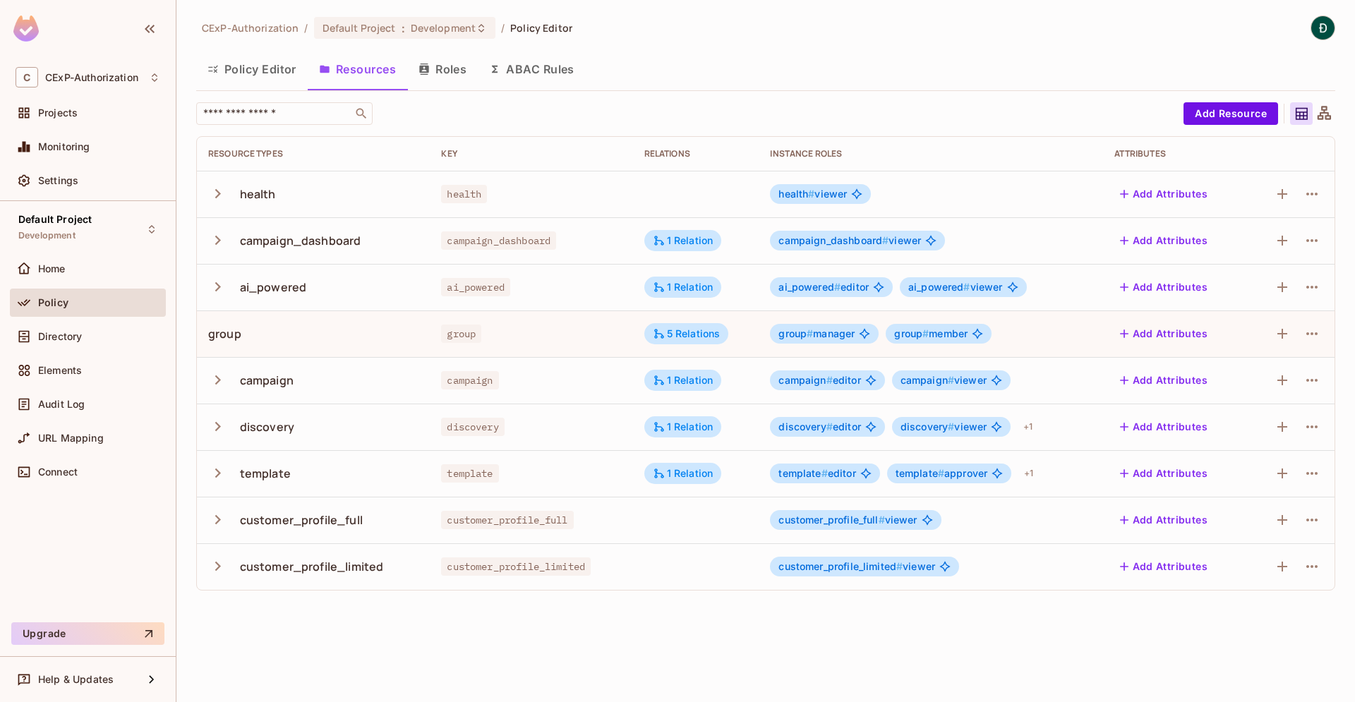
click at [1326, 117] on icon at bounding box center [1324, 114] width 18 height 18
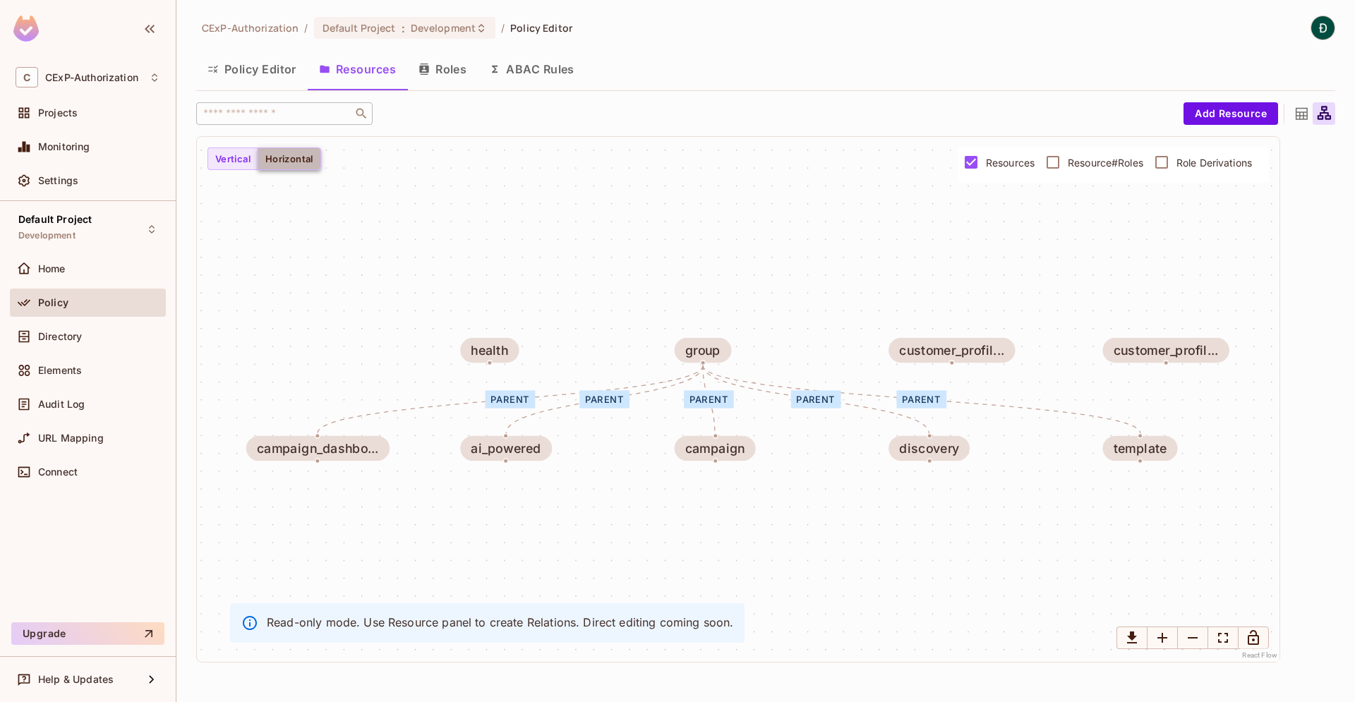
click at [304, 159] on button "Horizontal" at bounding box center [290, 158] width 64 height 23
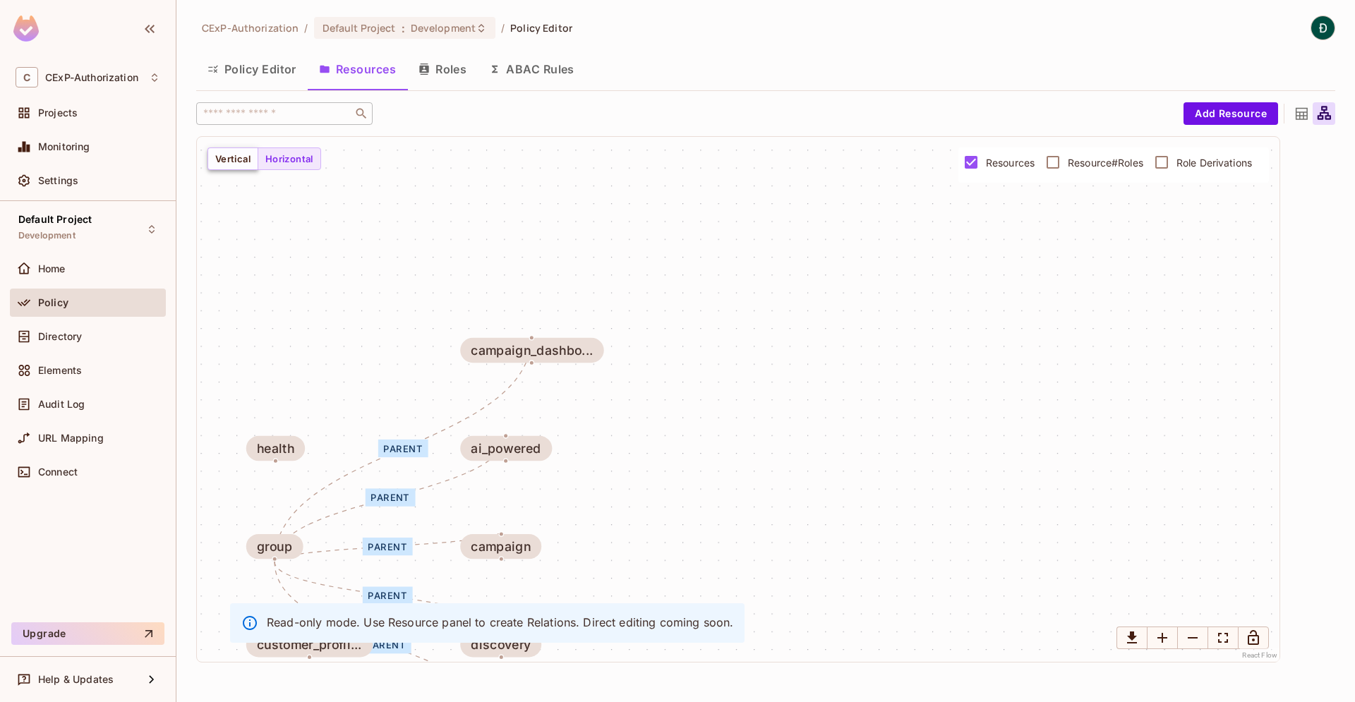
click at [238, 160] on button "Vertical" at bounding box center [232, 158] width 51 height 23
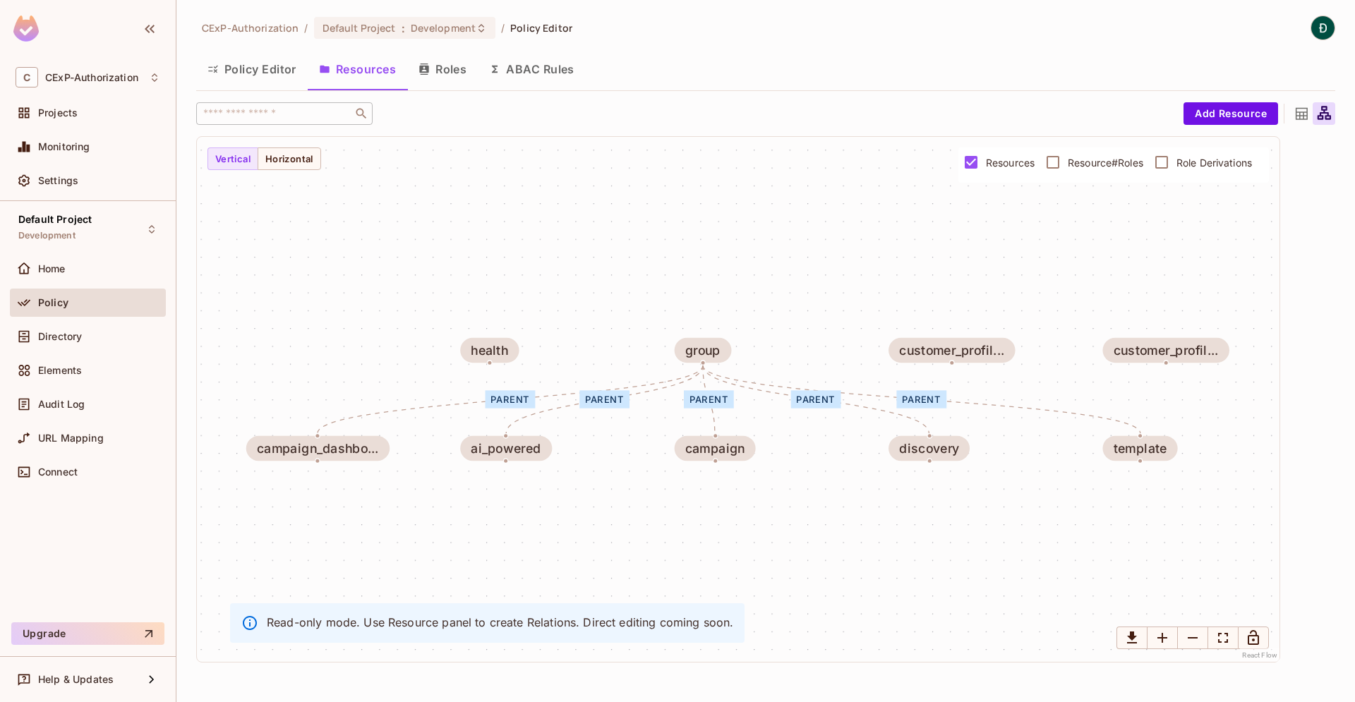
click at [1306, 115] on icon at bounding box center [1302, 114] width 18 height 18
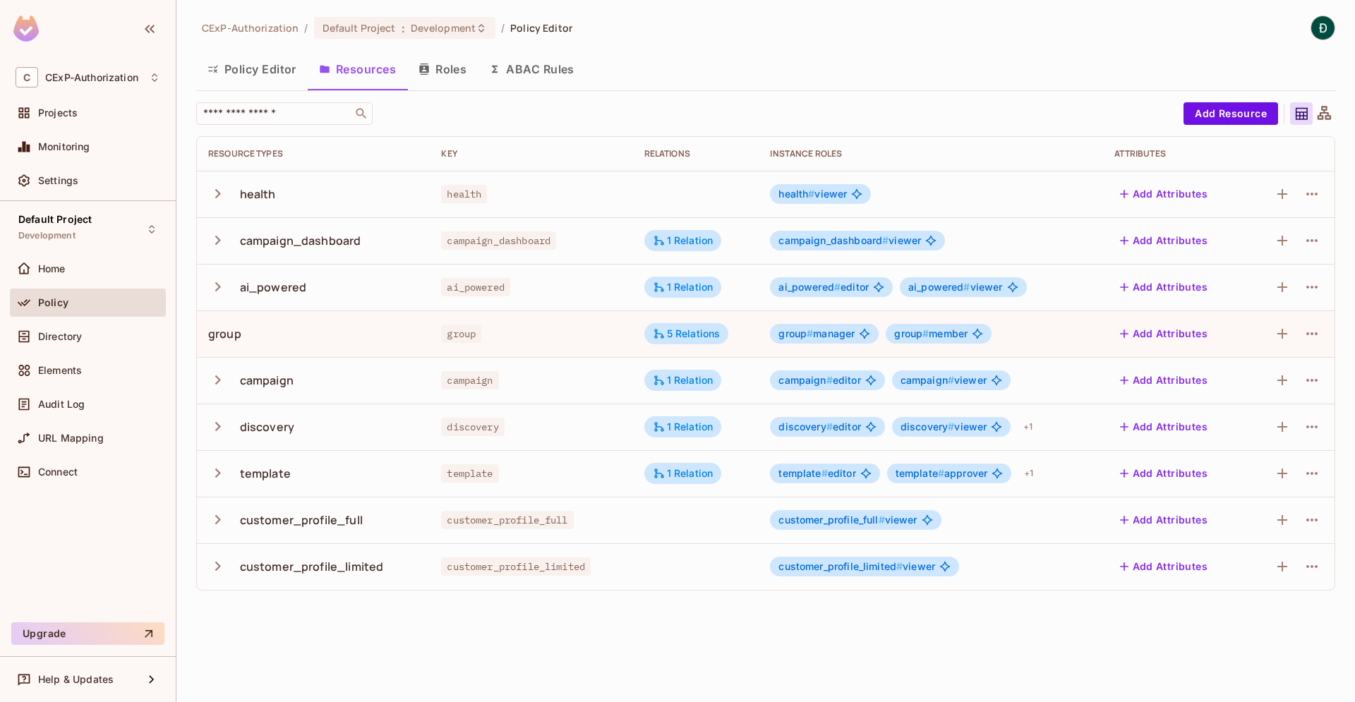
click at [614, 625] on div "CExP-Authorization / Default Project : Development / Policy Editor Policy Edito…" at bounding box center [765, 351] width 1178 height 702
